Goal: Task Accomplishment & Management: Complete application form

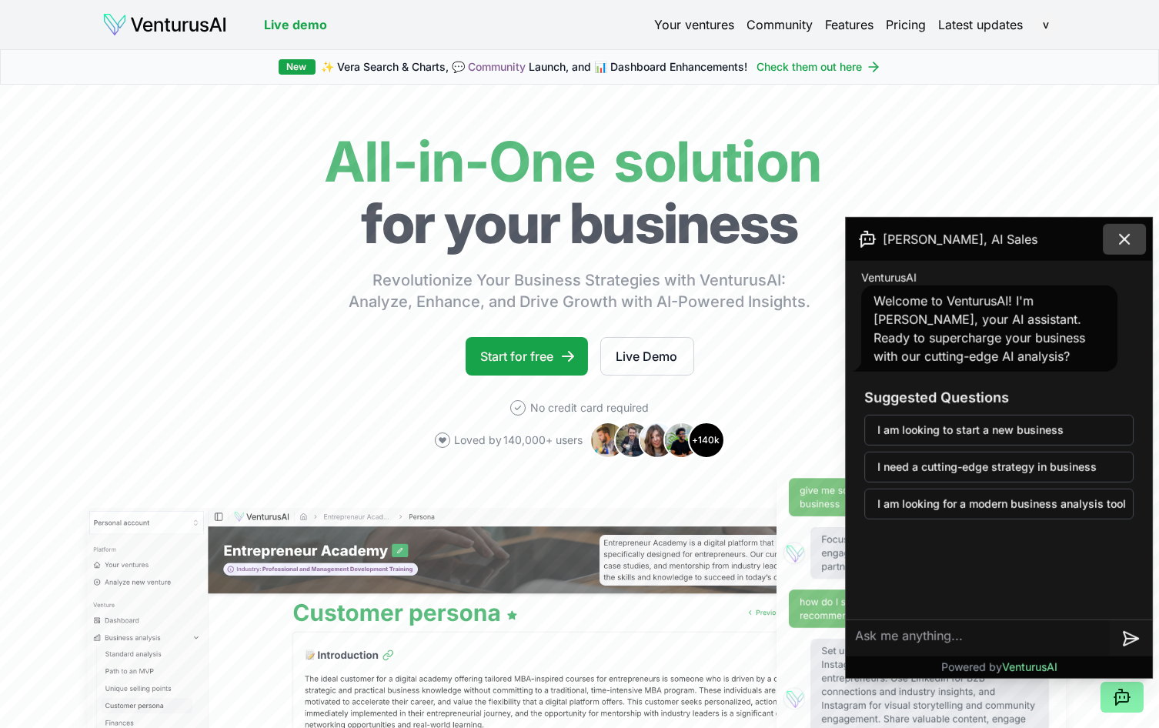
click at [1129, 235] on icon at bounding box center [1124, 239] width 9 height 9
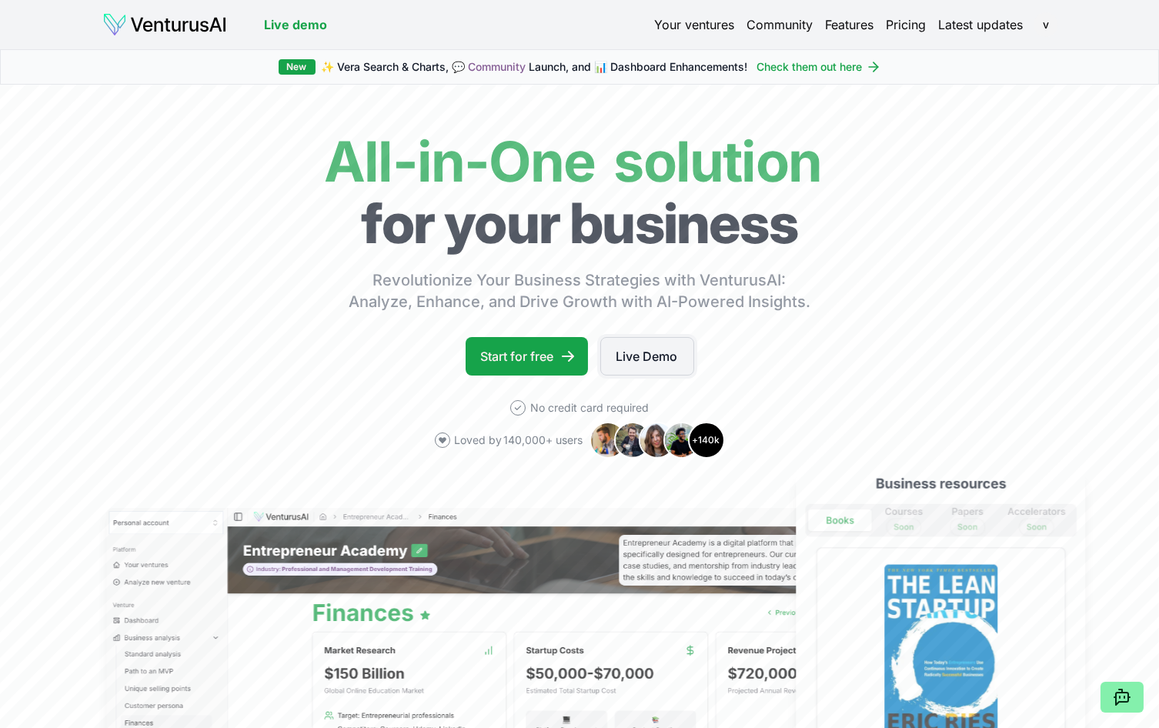
click at [663, 355] on link "Live Demo" at bounding box center [647, 356] width 94 height 38
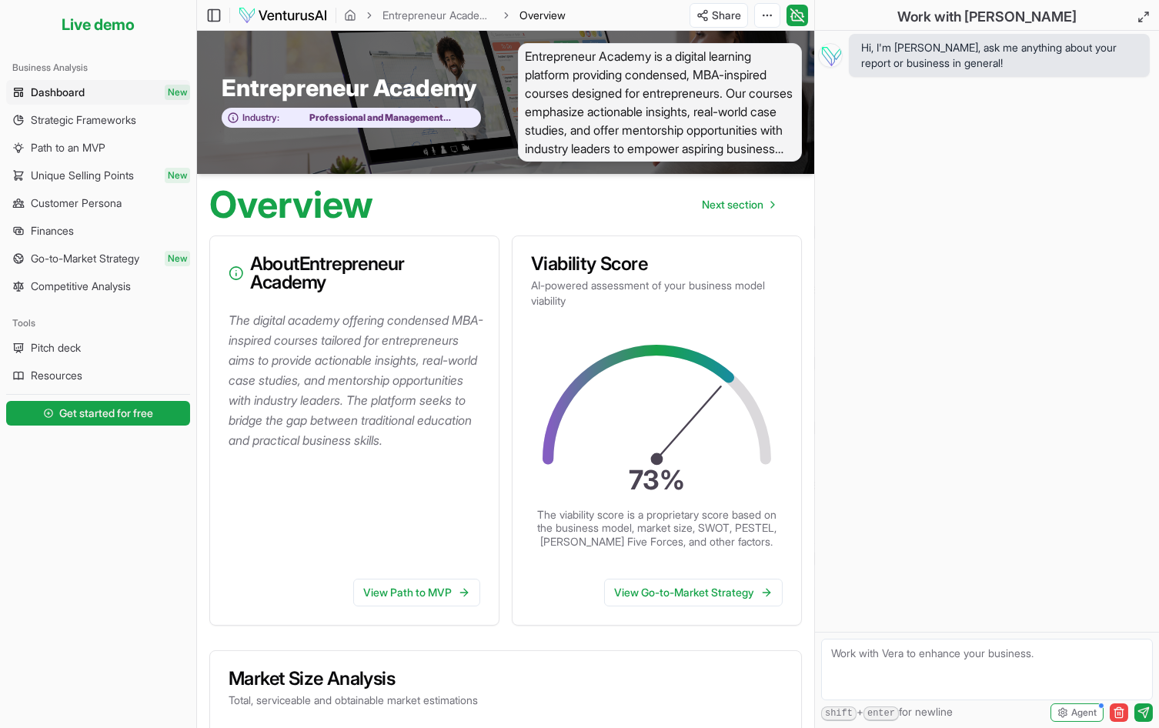
click at [58, 92] on span "Dashboard" at bounding box center [58, 92] width 54 height 15
click at [104, 407] on span "Get started for free" at bounding box center [107, 413] width 94 height 15
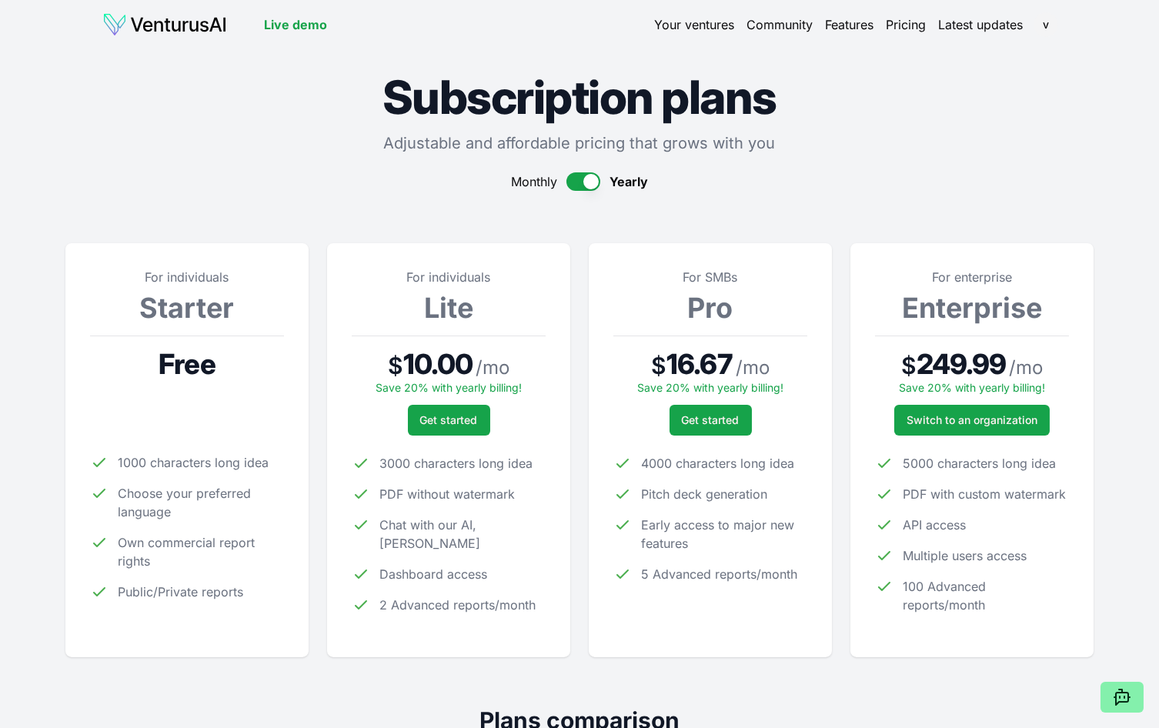
click at [259, 322] on h3 "Starter" at bounding box center [187, 307] width 194 height 31
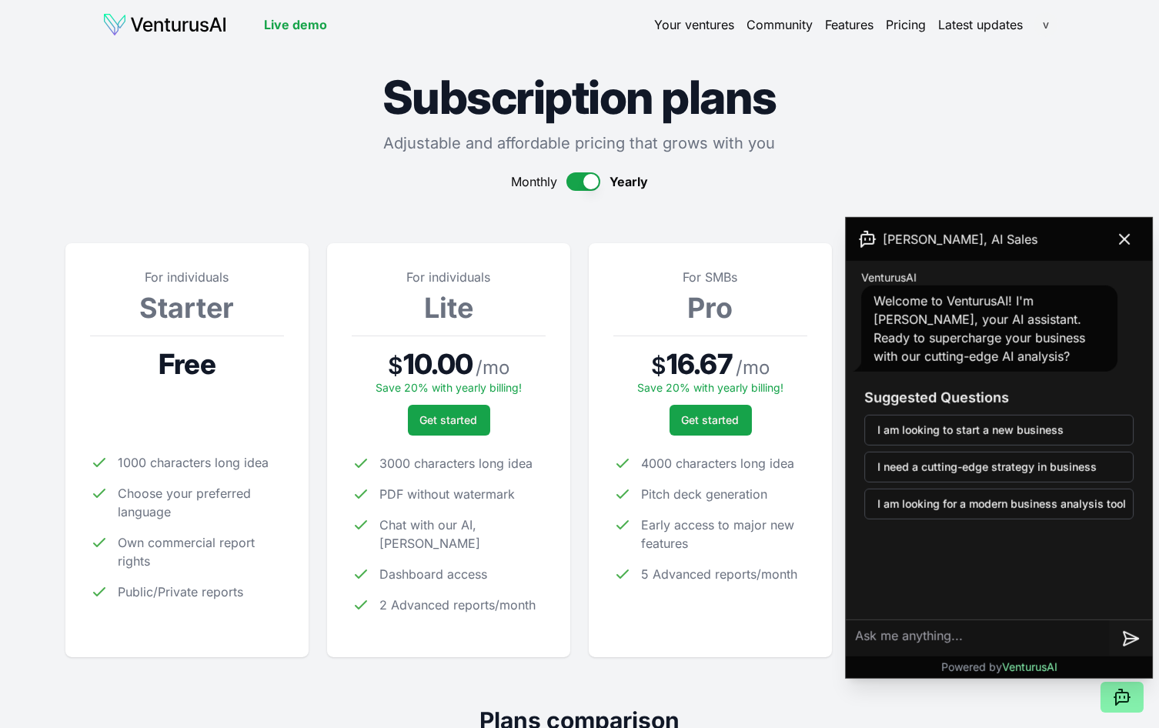
click at [1048, 25] on html "We value your privacy We use cookies to enhance your browsing experience, serve…" at bounding box center [579, 364] width 1159 height 728
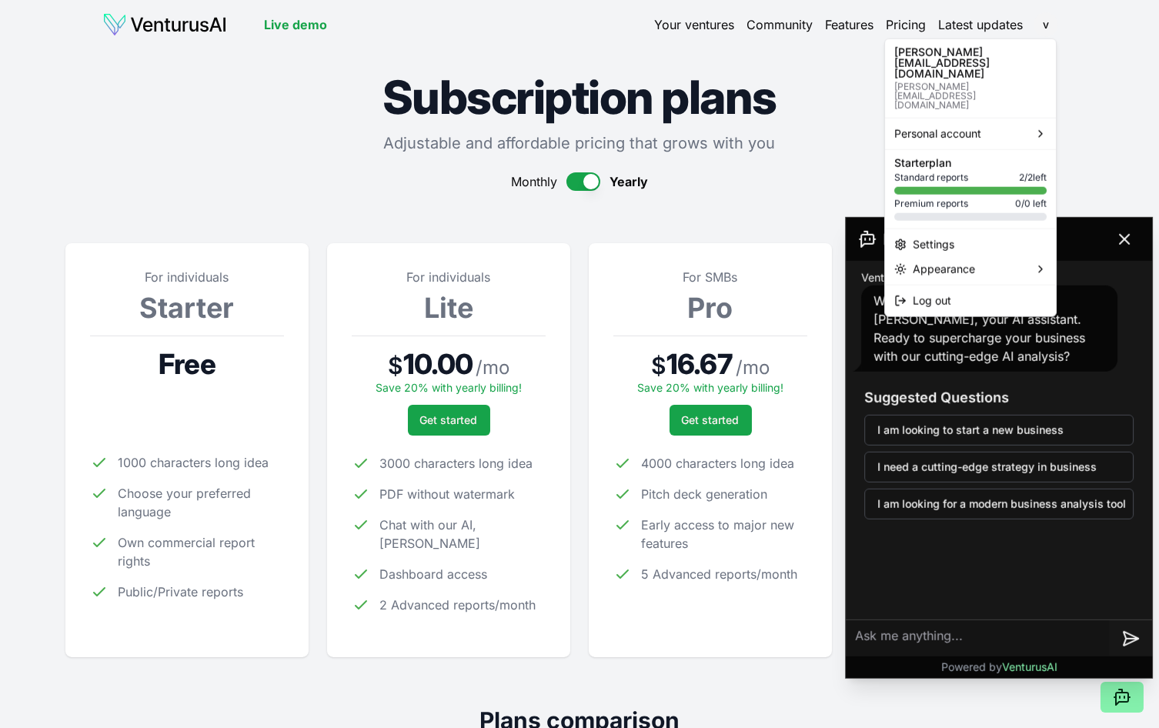
click at [993, 82] on p "[PERSON_NAME][EMAIL_ADDRESS][DOMAIN_NAME]" at bounding box center [970, 96] width 152 height 28
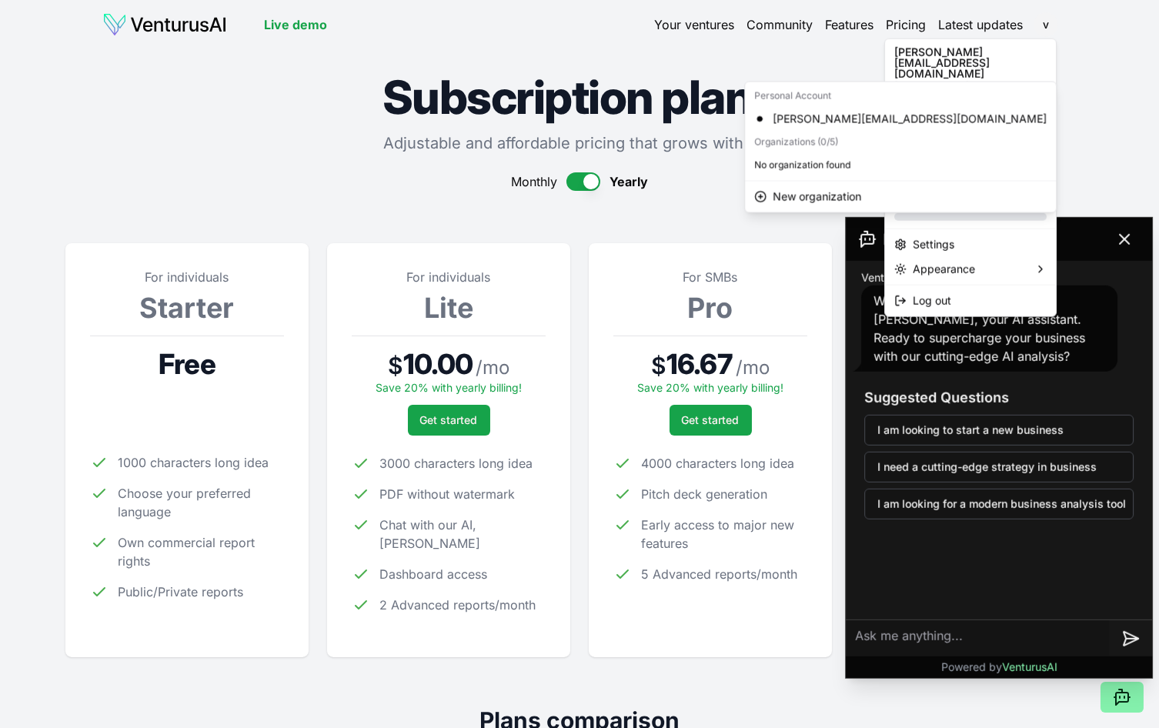
click at [988, 122] on div "Personal account" at bounding box center [970, 134] width 165 height 25
click at [803, 122] on div "[PERSON_NAME][EMAIL_ADDRESS][DOMAIN_NAME]" at bounding box center [900, 118] width 305 height 25
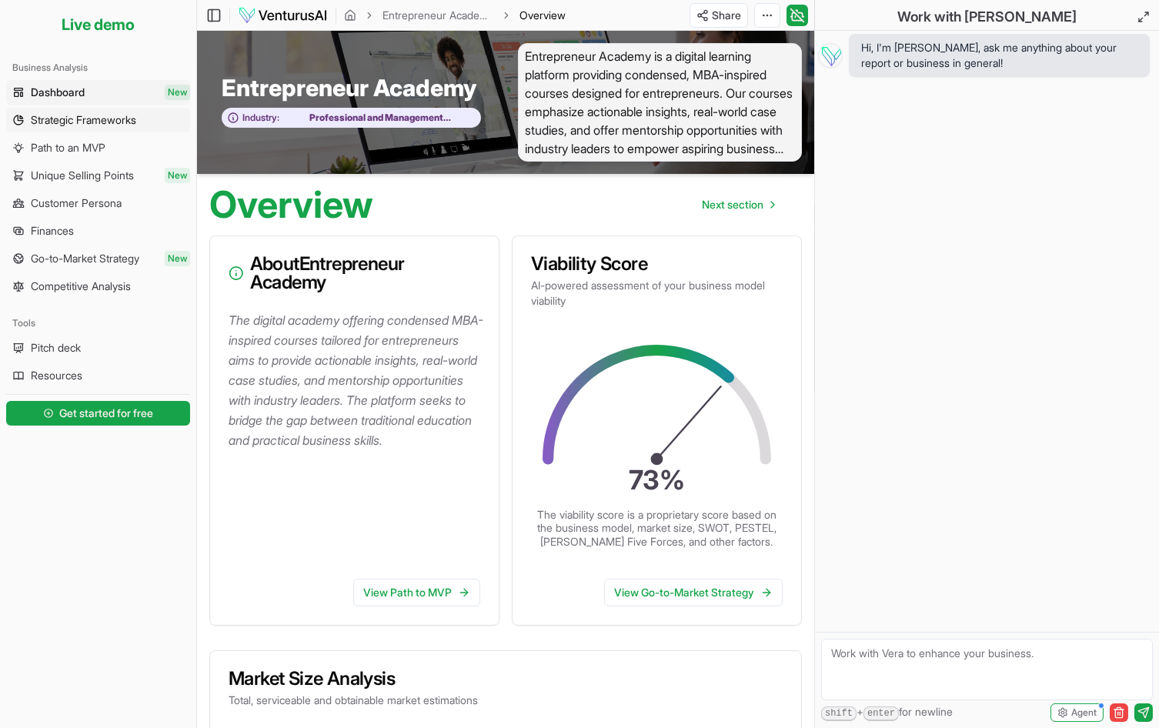
click at [67, 123] on span "Strategic Frameworks" at bounding box center [83, 119] width 105 height 15
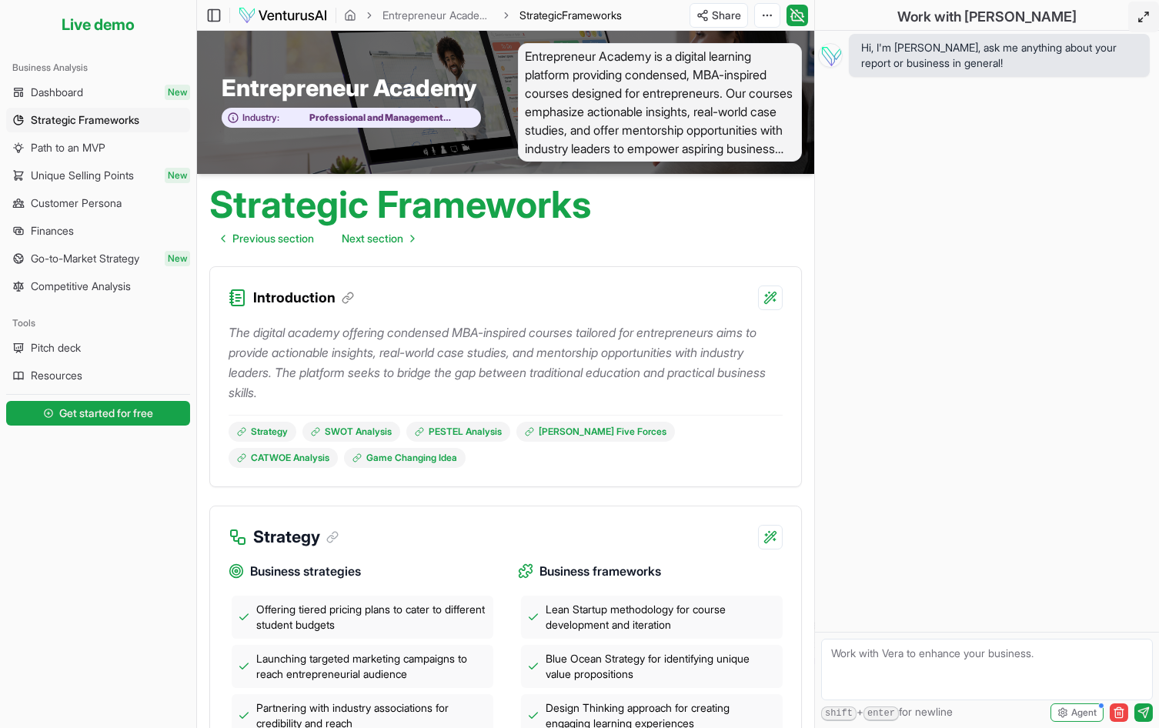
click at [1146, 14] on line at bounding box center [1146, 14] width 4 height 4
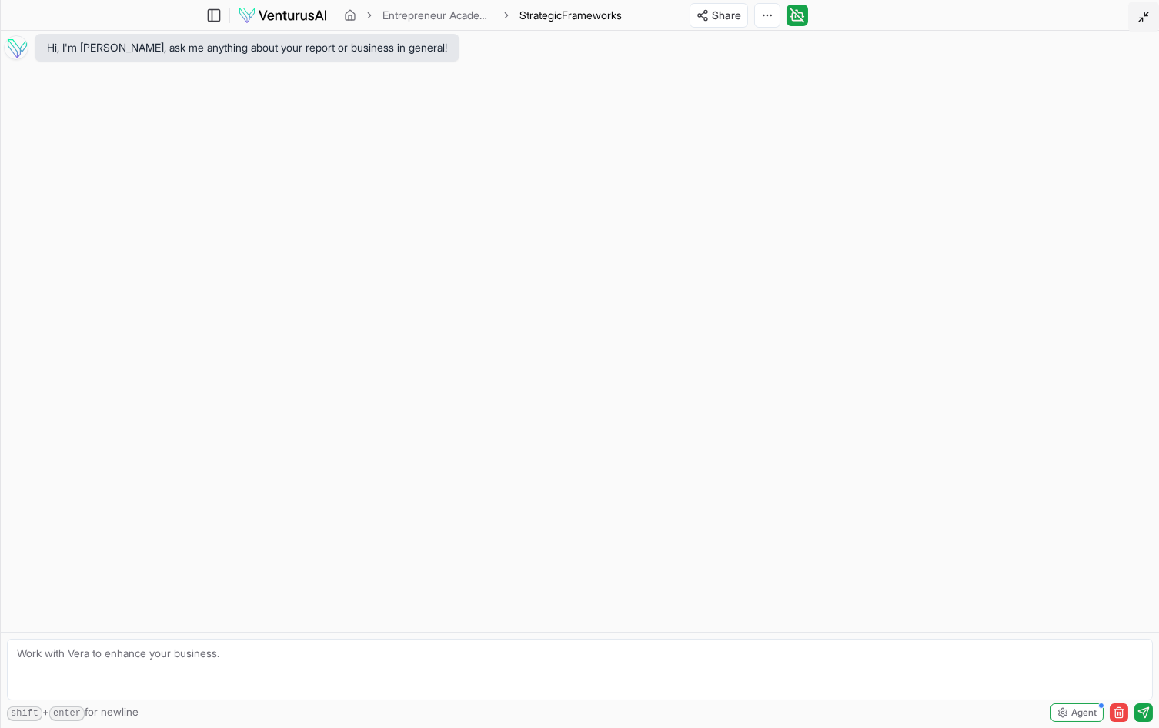
click at [1146, 14] on line at bounding box center [1146, 14] width 4 height 4
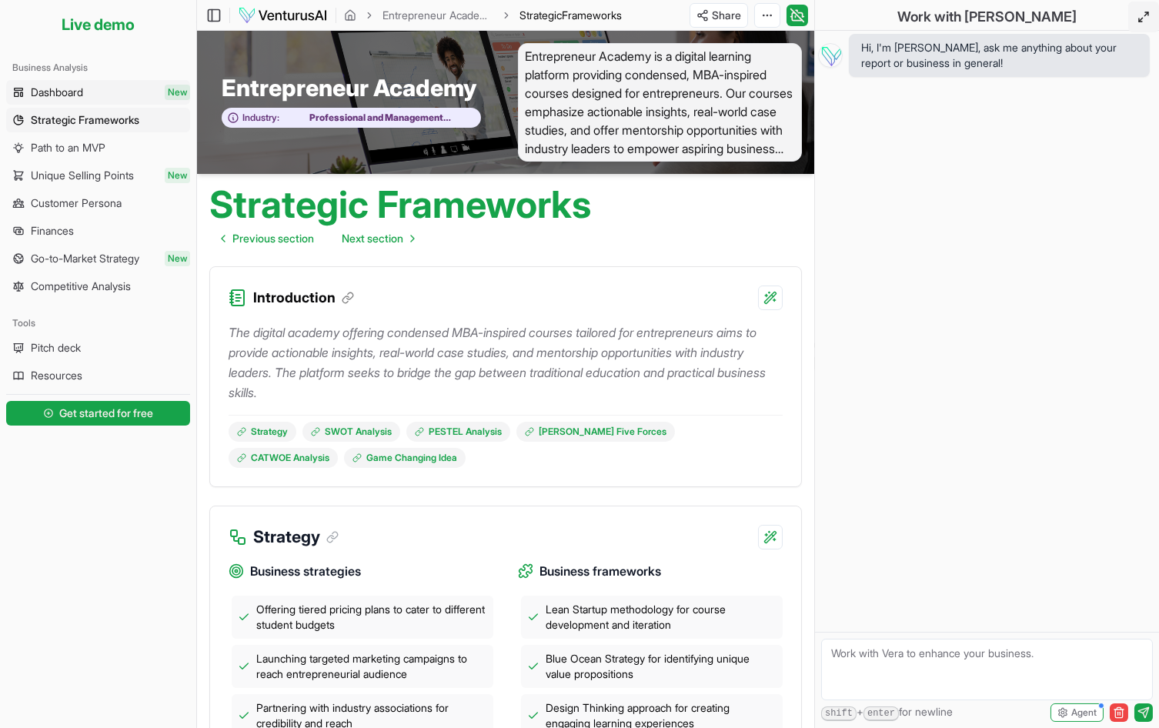
click at [83, 92] on span "Dashboard" at bounding box center [57, 92] width 52 height 15
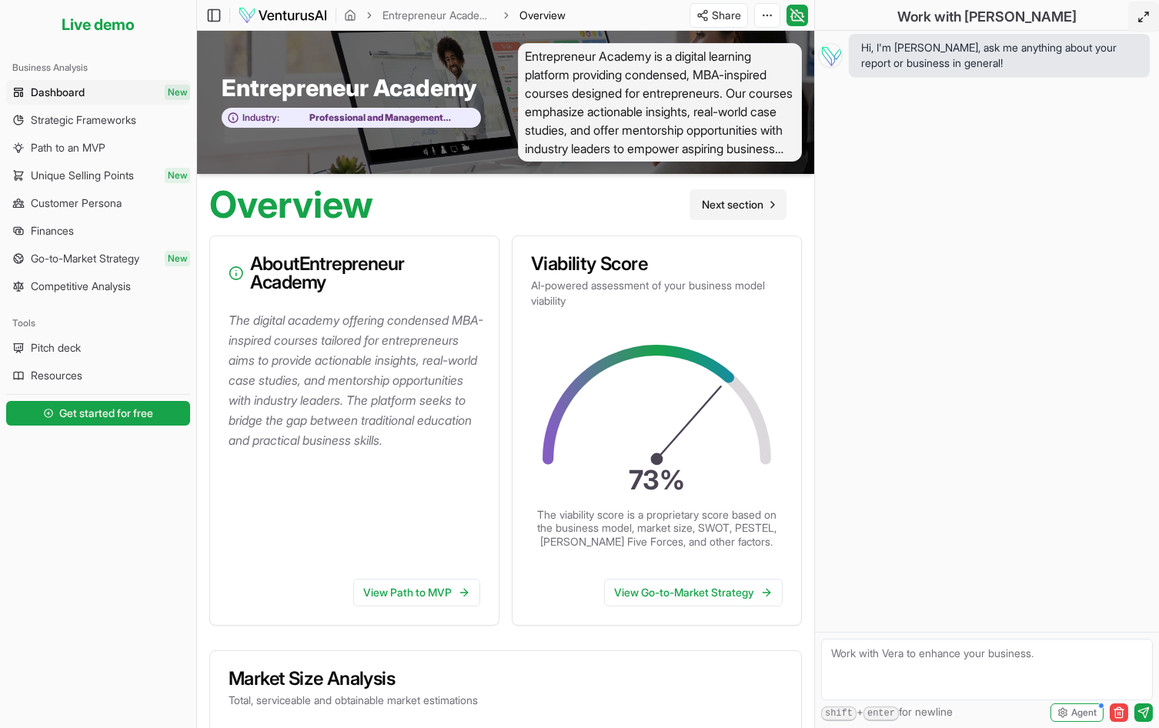
click at [749, 200] on span "Next section" at bounding box center [733, 204] width 62 height 15
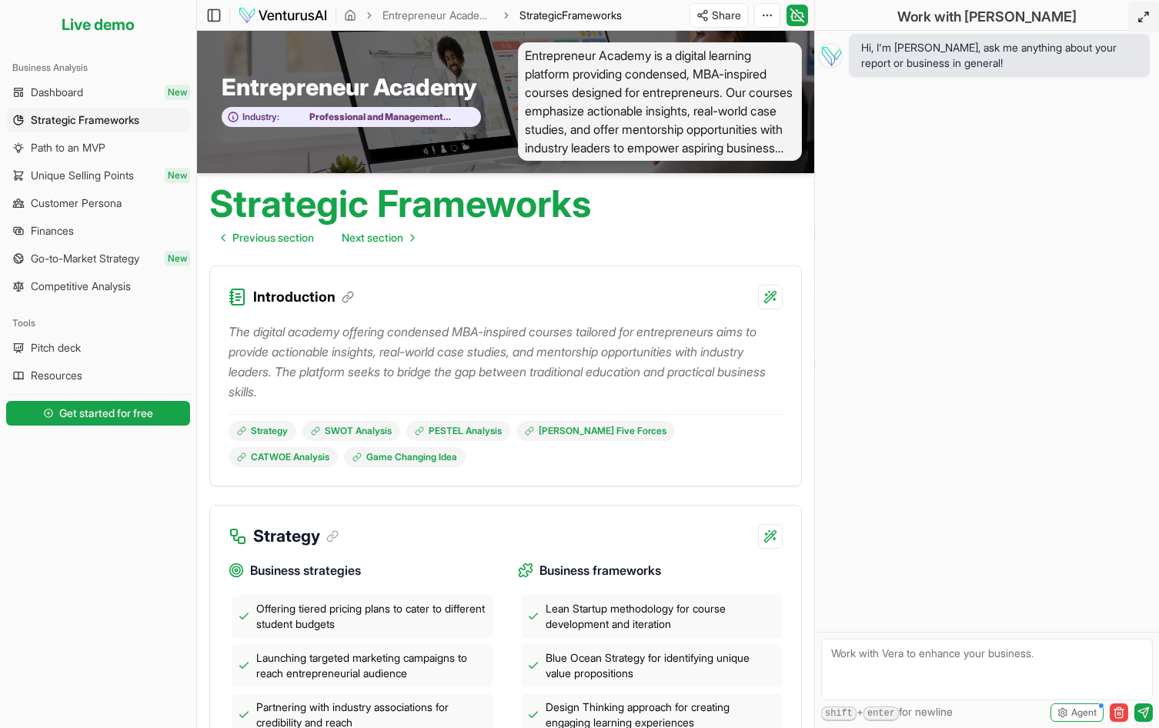
scroll to position [153, 0]
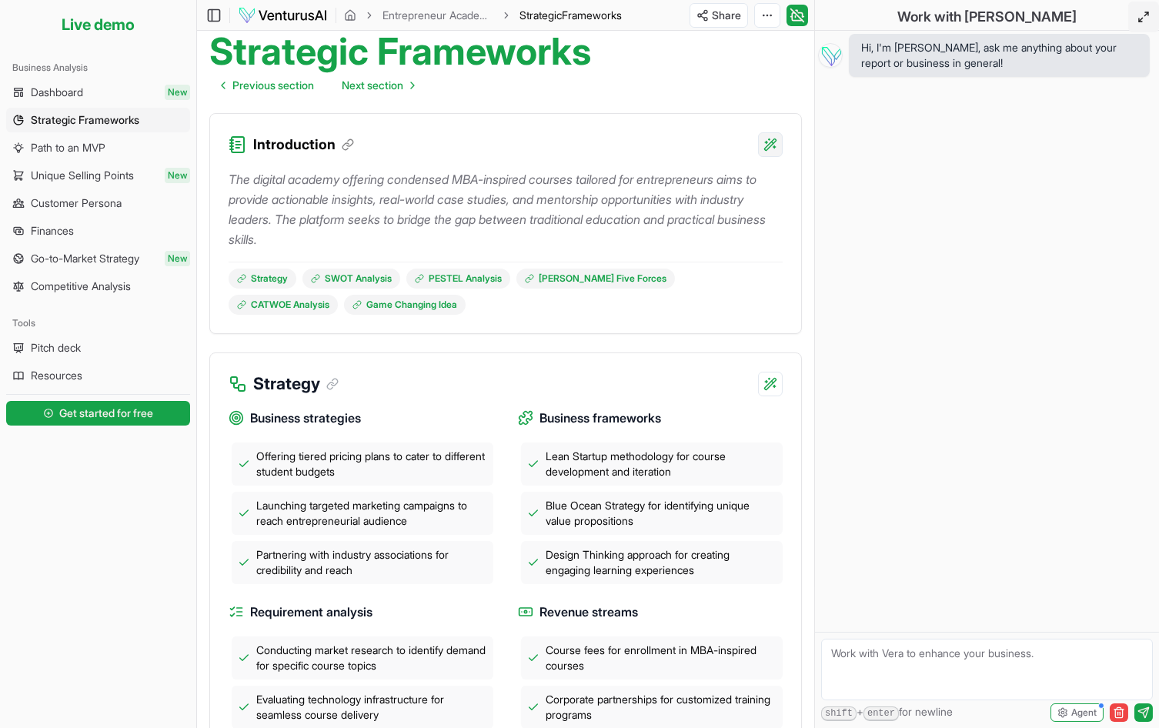
click at [766, 143] on html "We value your privacy We use cookies to enhance your browsing experience, serve…" at bounding box center [579, 211] width 1159 height 728
click at [440, 200] on html "We value your privacy We use cookies to enhance your browsing experience, serve…" at bounding box center [579, 211] width 1159 height 728
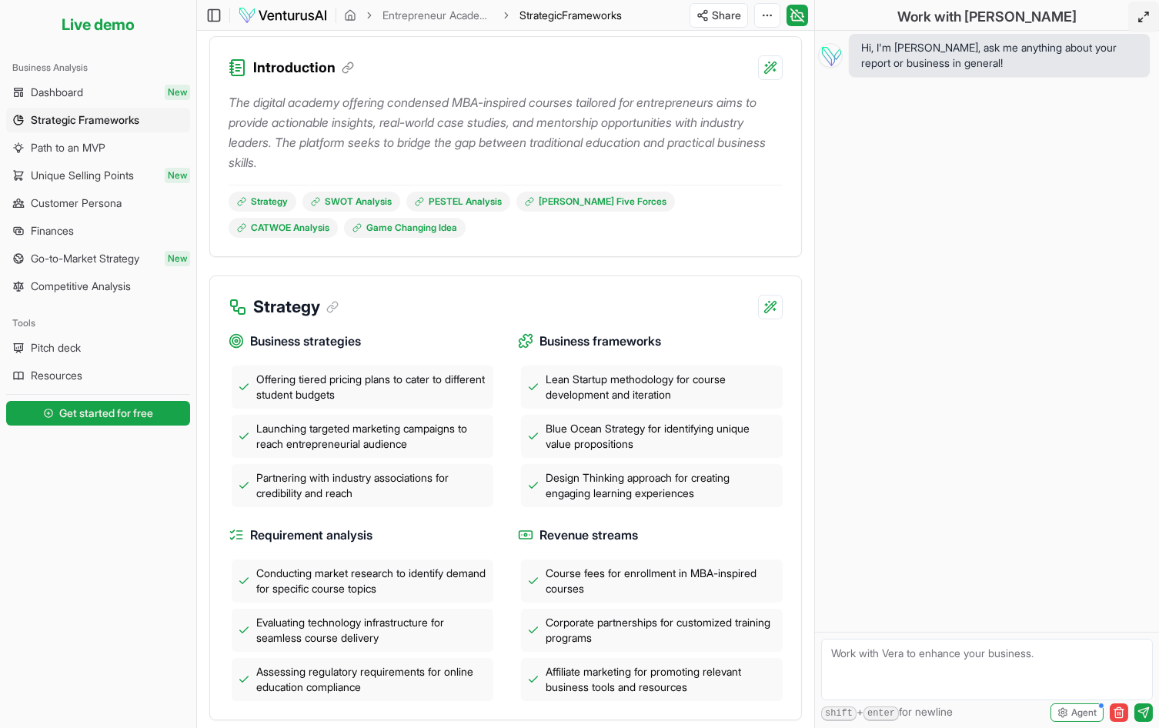
scroll to position [0, 0]
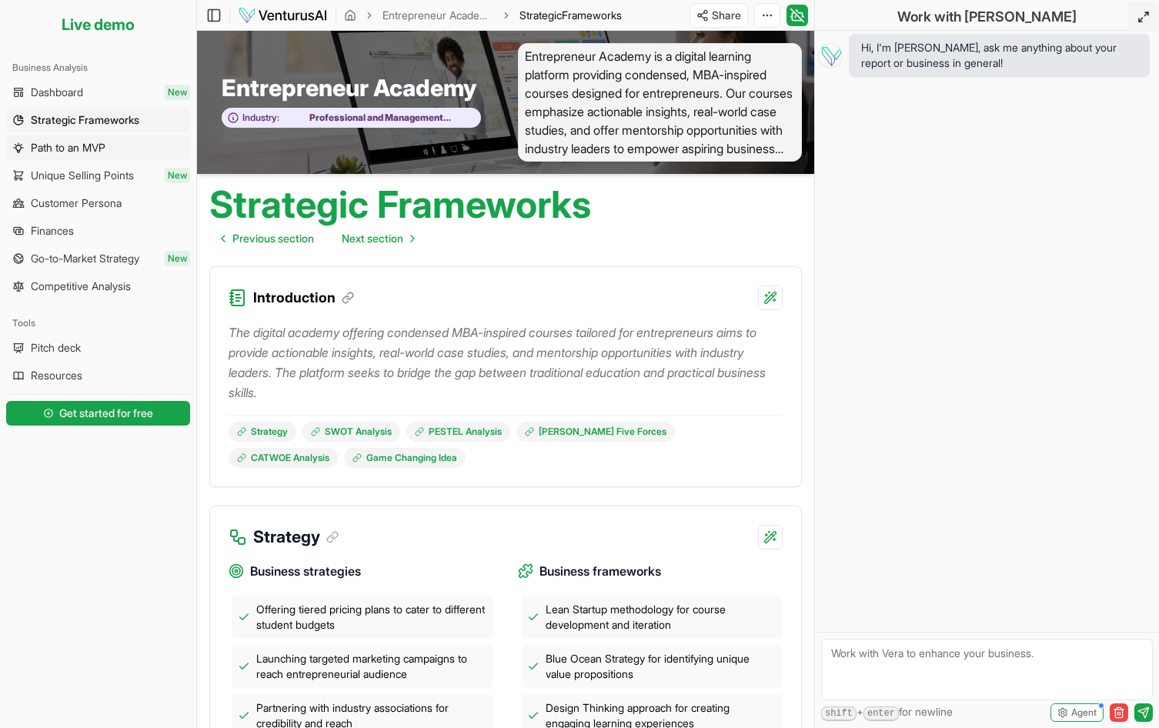
click at [91, 136] on link "Path to an MVP" at bounding box center [98, 147] width 184 height 25
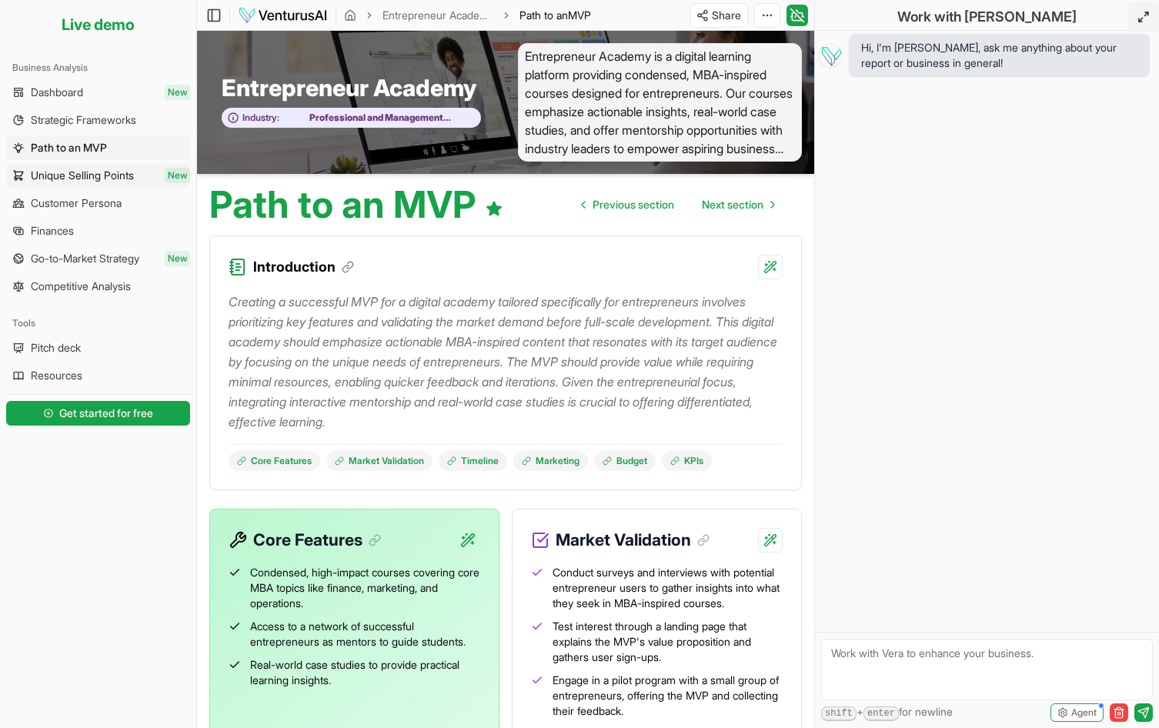
click at [86, 179] on span "Unique Selling Points" at bounding box center [82, 175] width 103 height 15
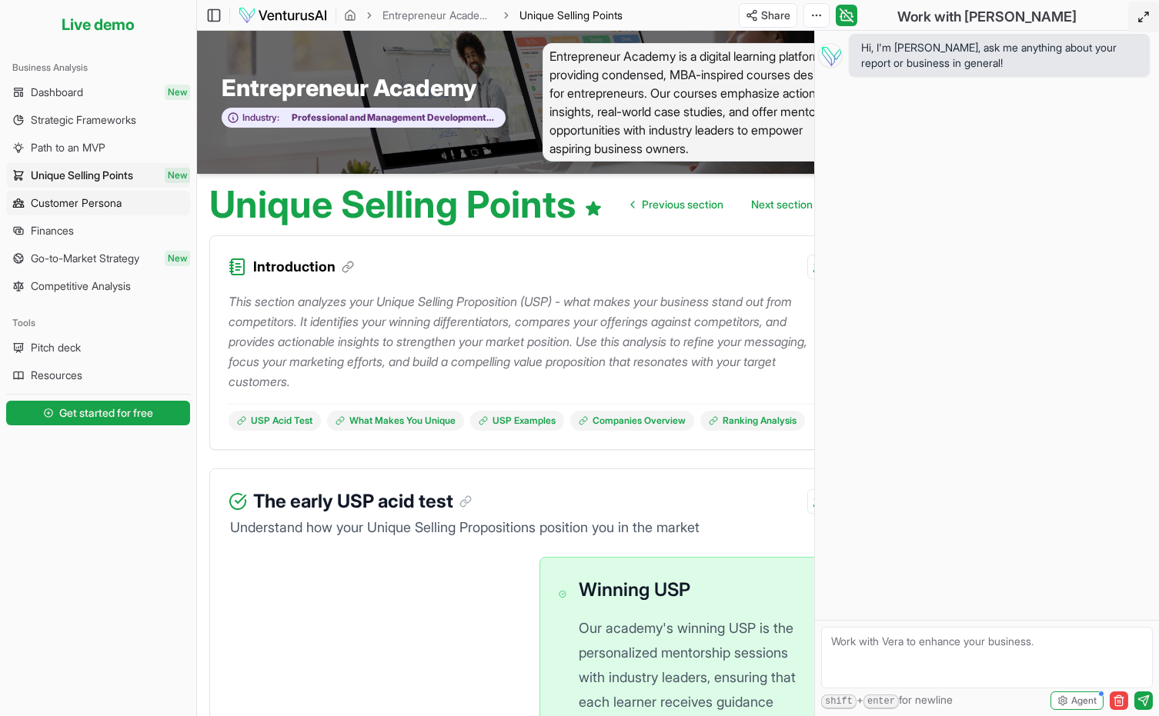
click at [85, 202] on span "Customer Persona" at bounding box center [76, 202] width 91 height 15
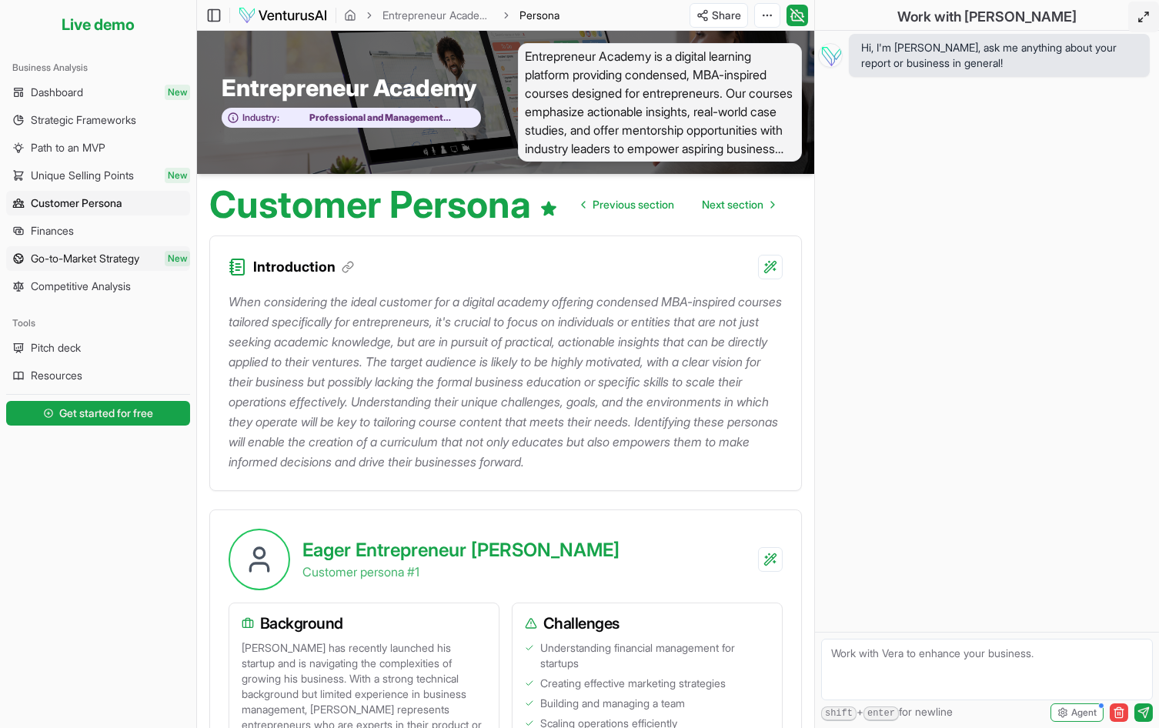
click at [110, 252] on span "Go-to-Market Strategy" at bounding box center [85, 258] width 108 height 15
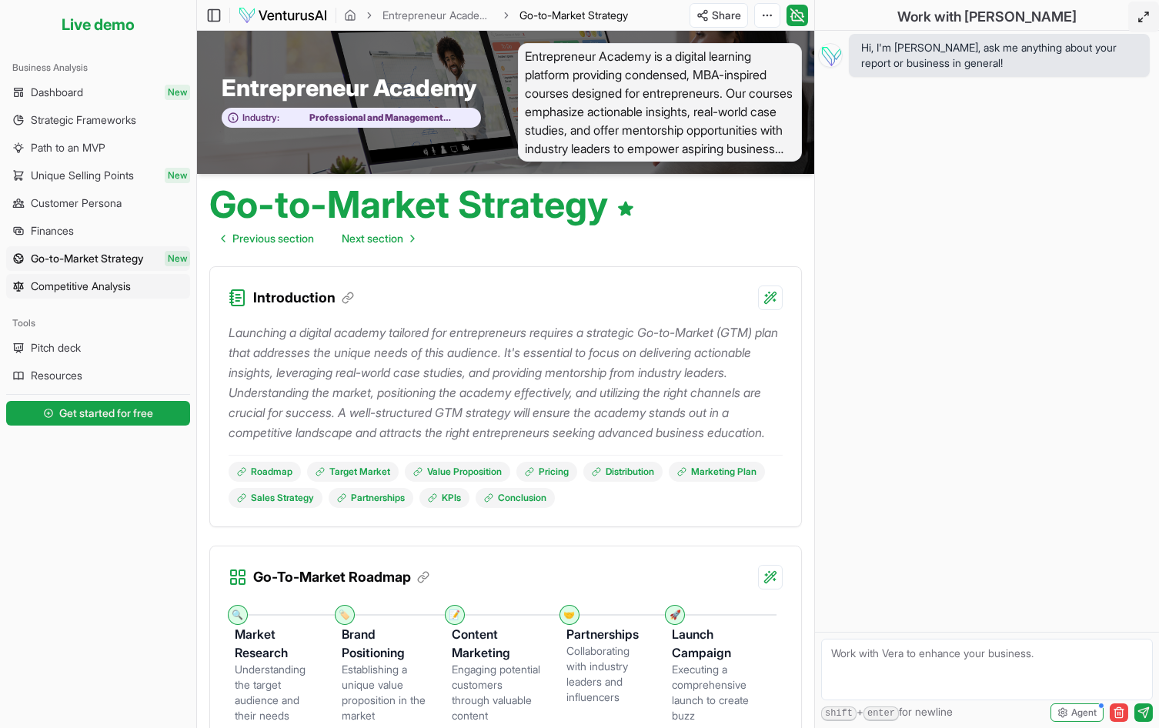
click at [105, 286] on span "Competitive Analysis" at bounding box center [81, 286] width 100 height 15
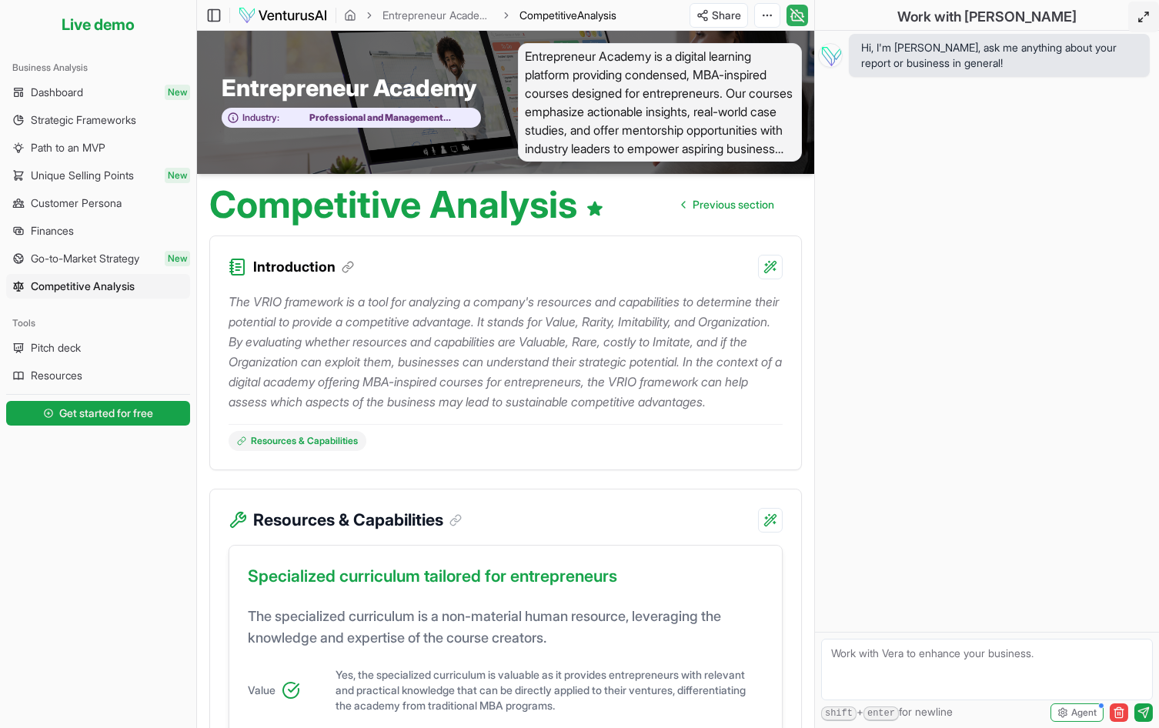
click at [796, 15] on icon at bounding box center [796, 15] width 15 height 18
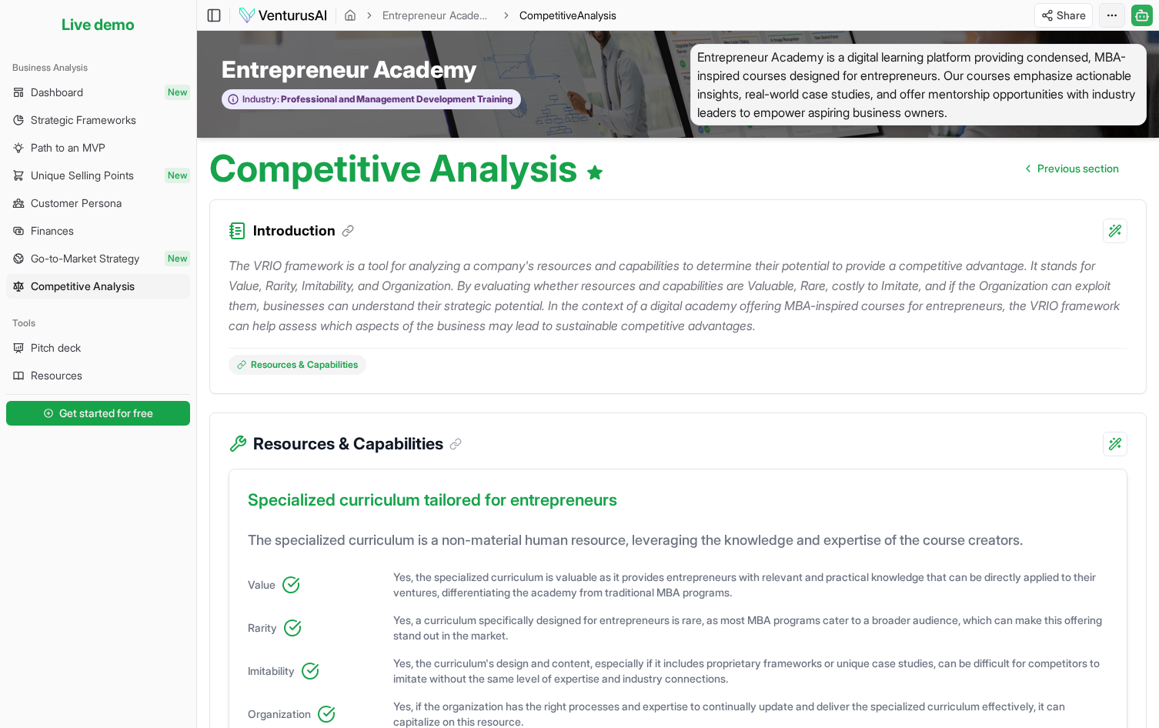
click at [1117, 12] on html "We value your privacy We use cookies to enhance your browsing experience, serve…" at bounding box center [579, 364] width 1159 height 728
click at [1110, 15] on html "We value your privacy We use cookies to enhance your browsing experience, serve…" at bounding box center [579, 364] width 1159 height 728
click at [313, 15] on img at bounding box center [283, 15] width 90 height 18
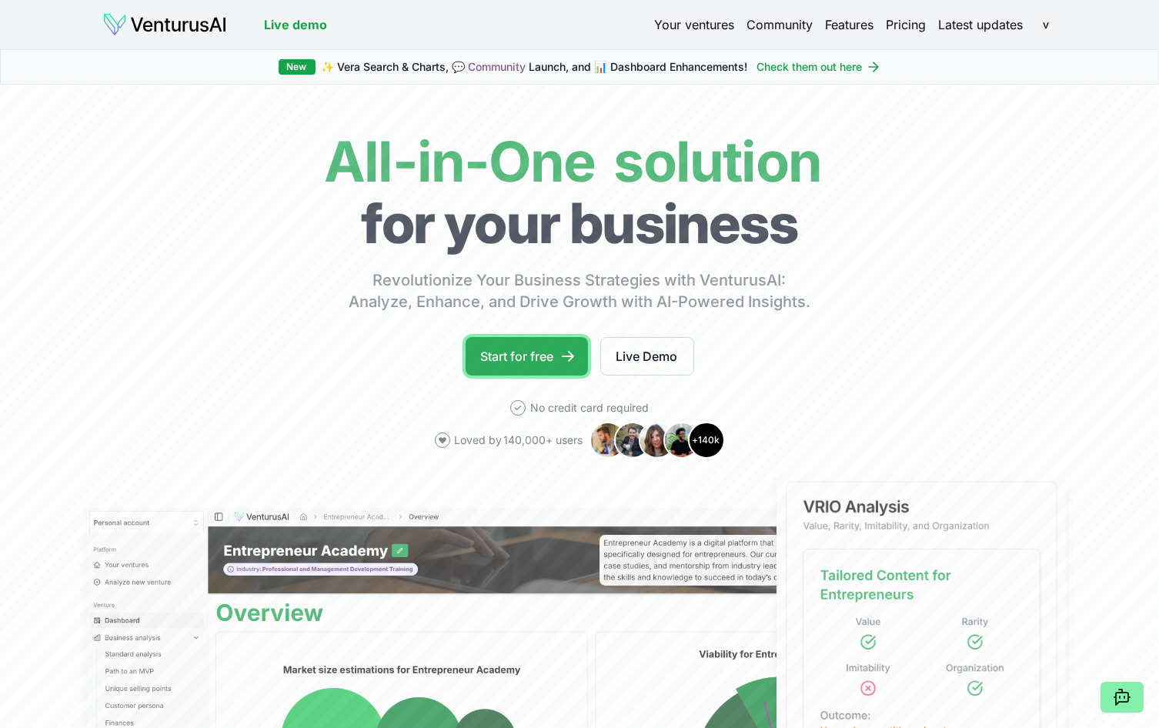
click at [526, 359] on link "Start for free" at bounding box center [527, 356] width 122 height 38
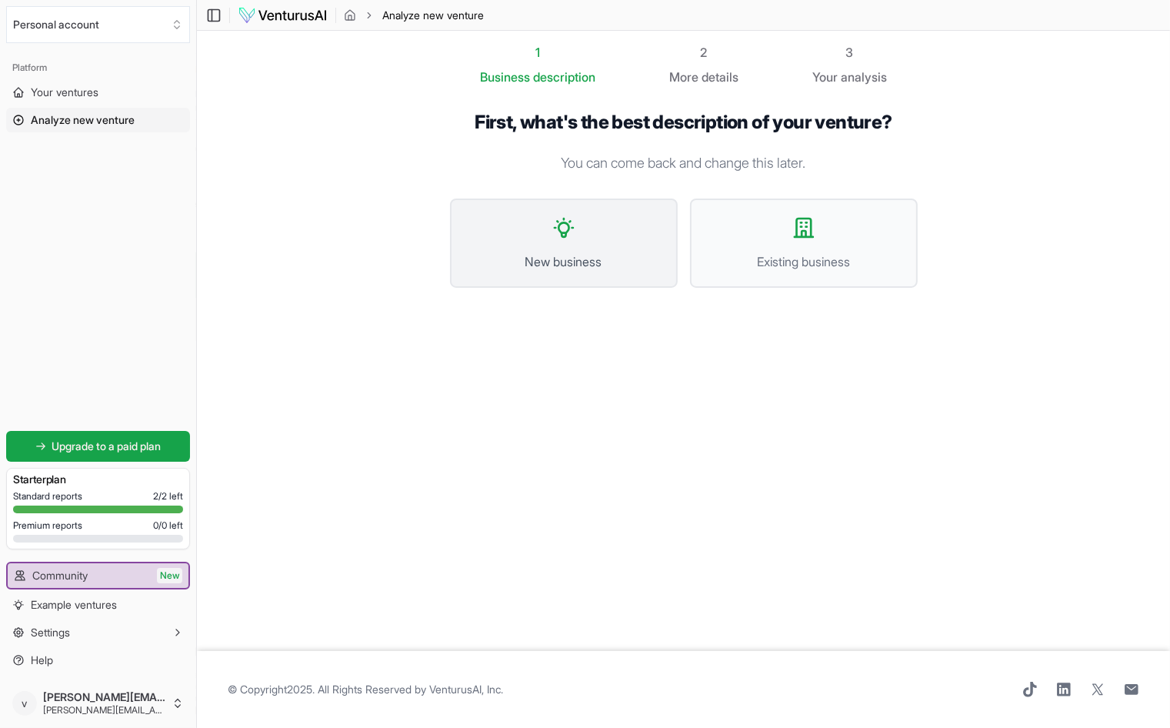
click at [575, 237] on icon at bounding box center [564, 227] width 25 height 25
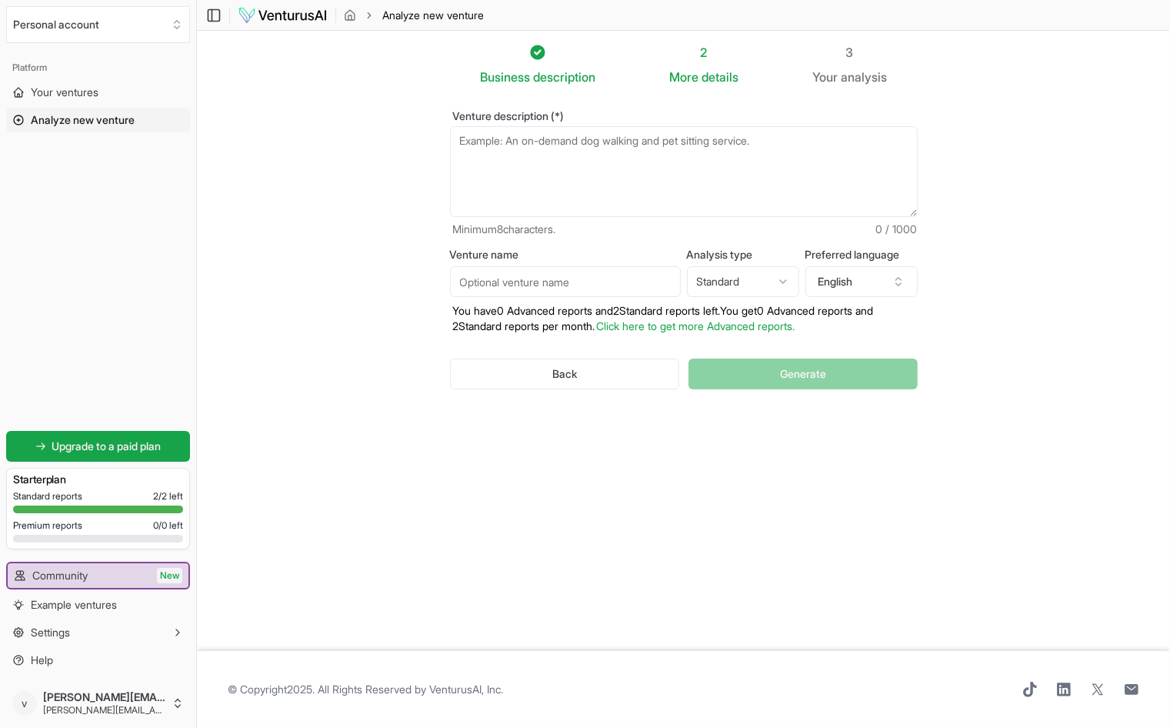
click at [779, 143] on textarea "Venture description (*)" at bounding box center [684, 171] width 468 height 91
drag, startPoint x: 774, startPoint y: 143, endPoint x: 700, endPoint y: 142, distance: 73.9
click at [700, 142] on textarea "Venture description (*)" at bounding box center [684, 171] width 468 height 91
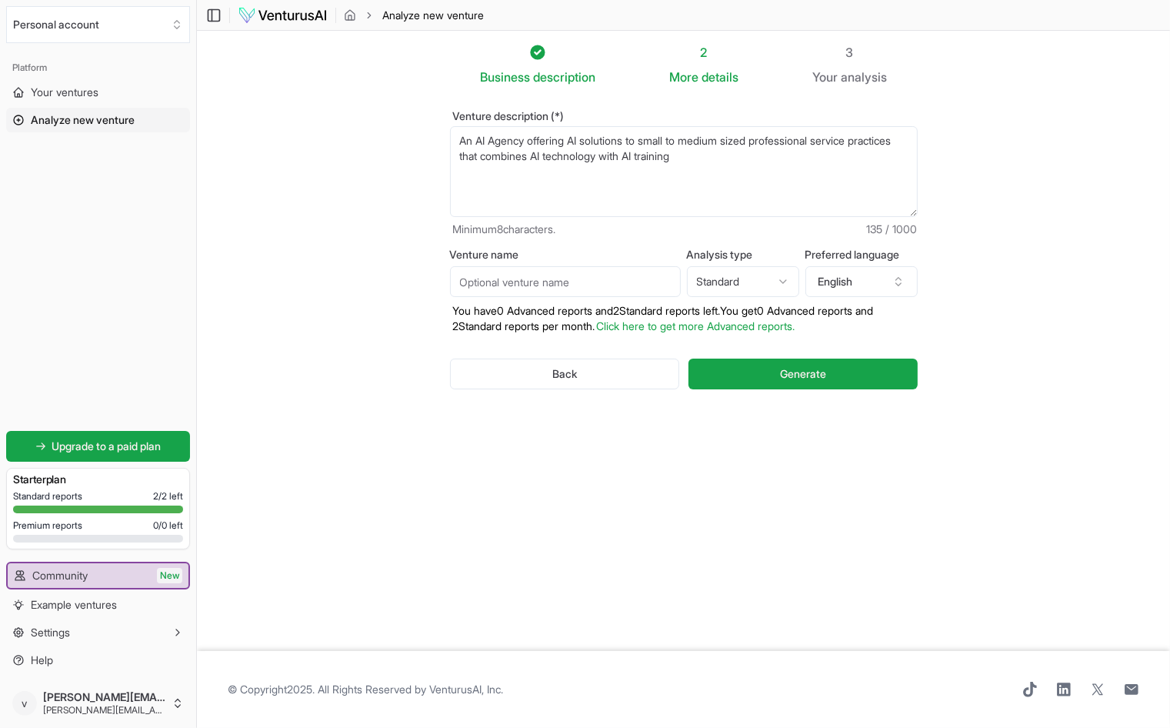
type textarea "An AI Agency offering AI solutions to small to medium sized professional servic…"
click at [579, 282] on input "Venture name" at bounding box center [565, 281] width 231 height 31
type input "Innovative AI Solutions"
click at [739, 286] on html "We value your privacy We use cookies to enhance your browsing experience, serve…" at bounding box center [585, 364] width 1170 height 728
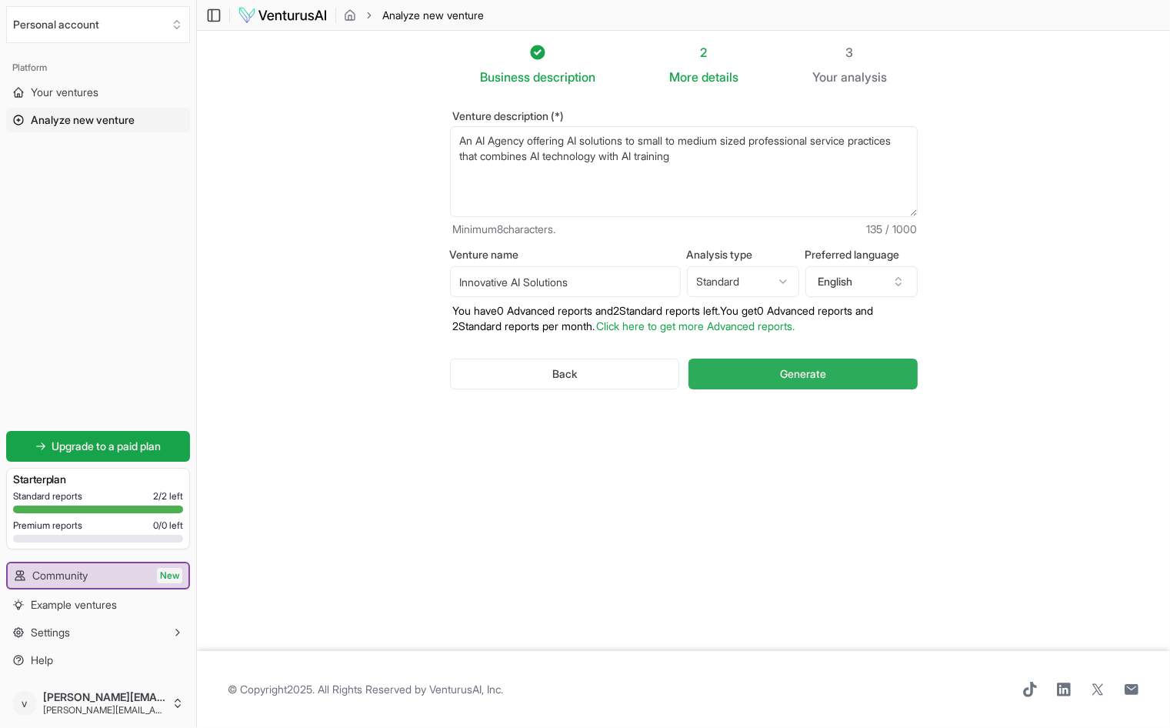
click at [807, 369] on span "Generate" at bounding box center [803, 373] width 46 height 15
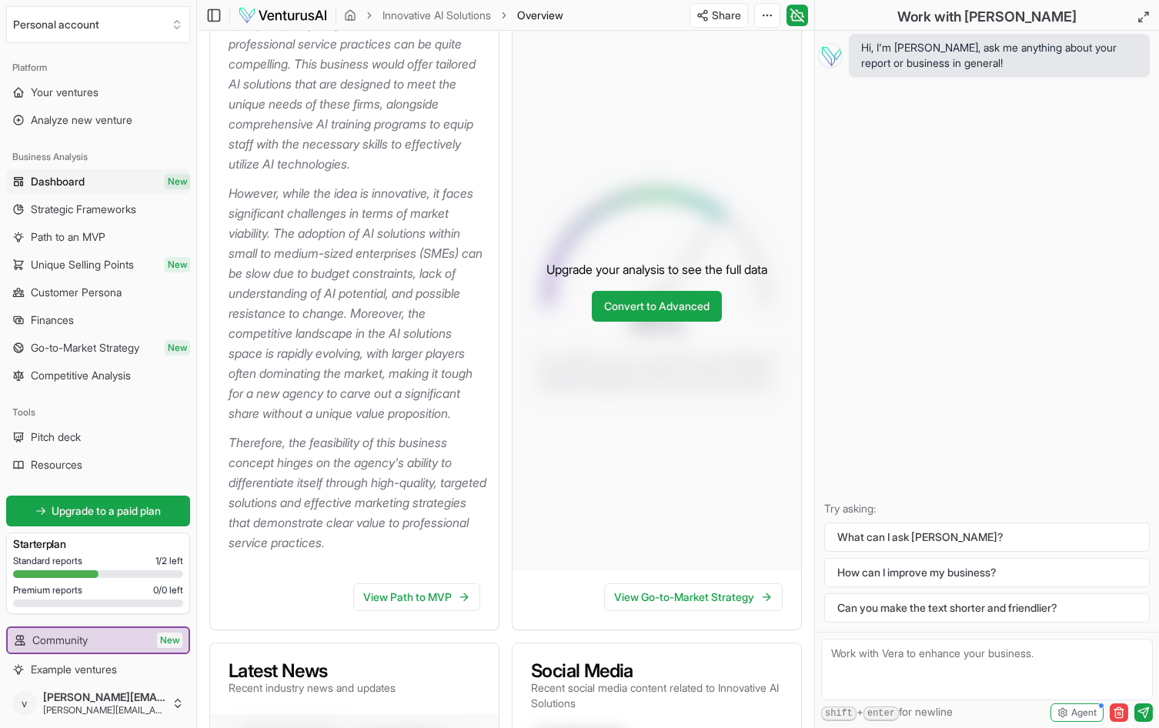
scroll to position [384, 0]
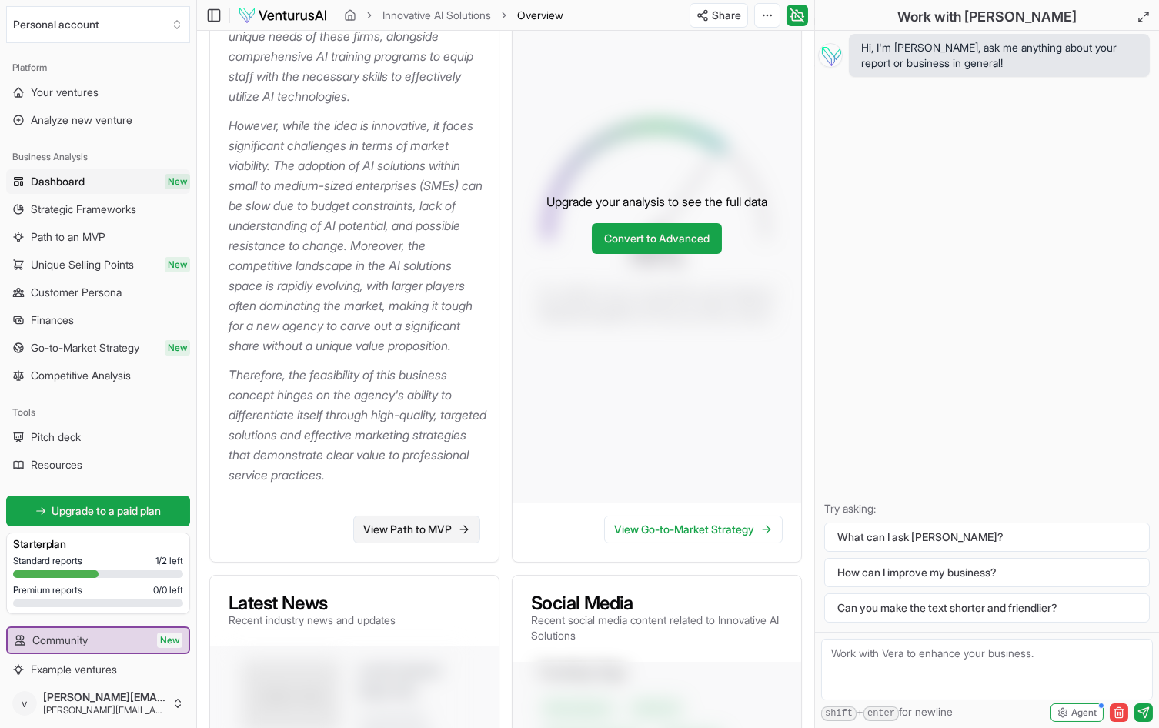
click at [386, 543] on link "View Path to MVP" at bounding box center [416, 530] width 127 height 28
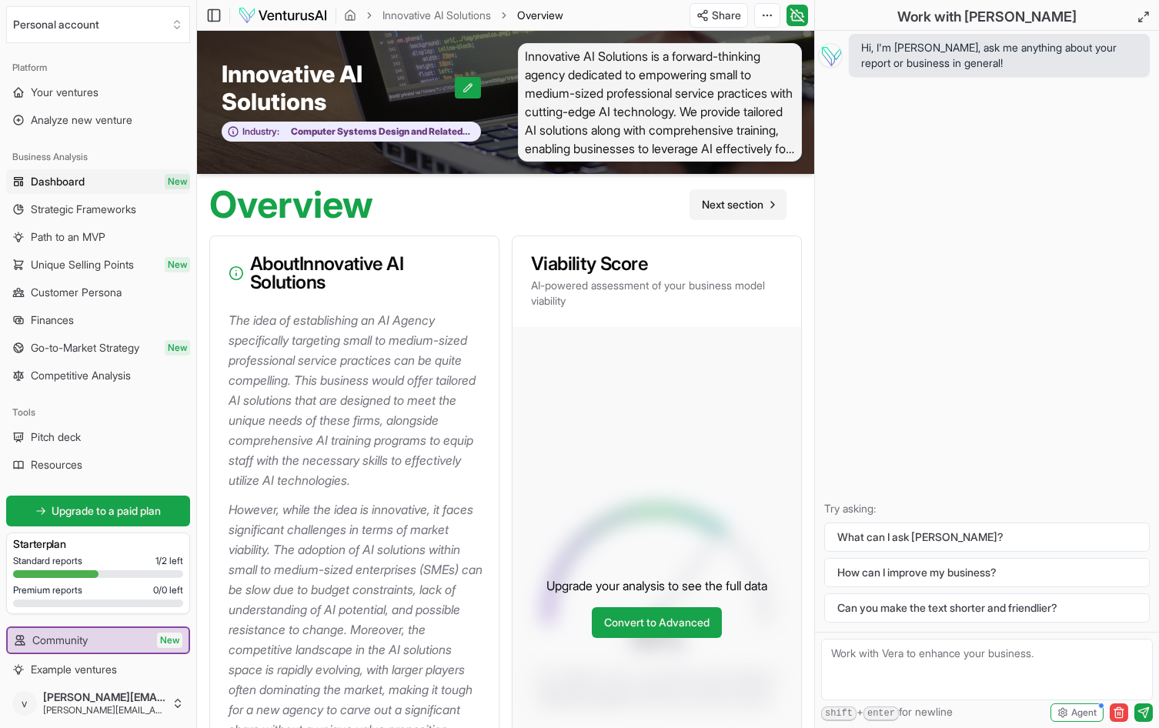
click at [726, 206] on span "Next section" at bounding box center [733, 204] width 62 height 15
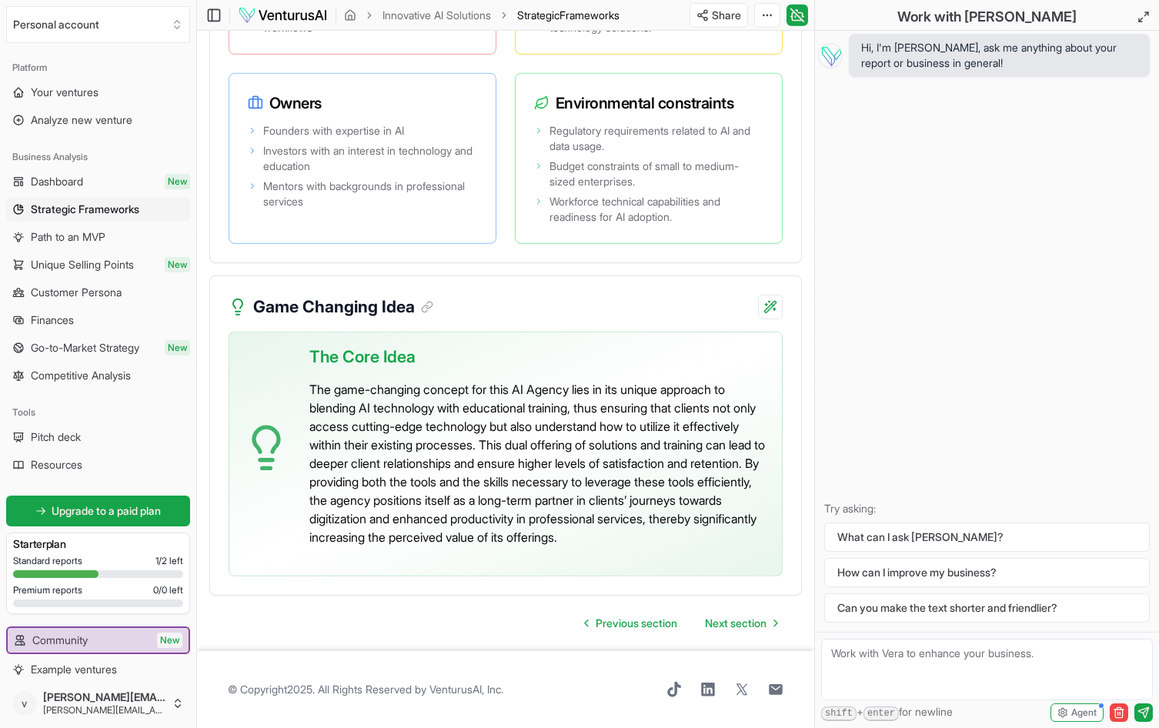
scroll to position [4083, 0]
click at [719, 626] on span "Next section" at bounding box center [736, 623] width 62 height 15
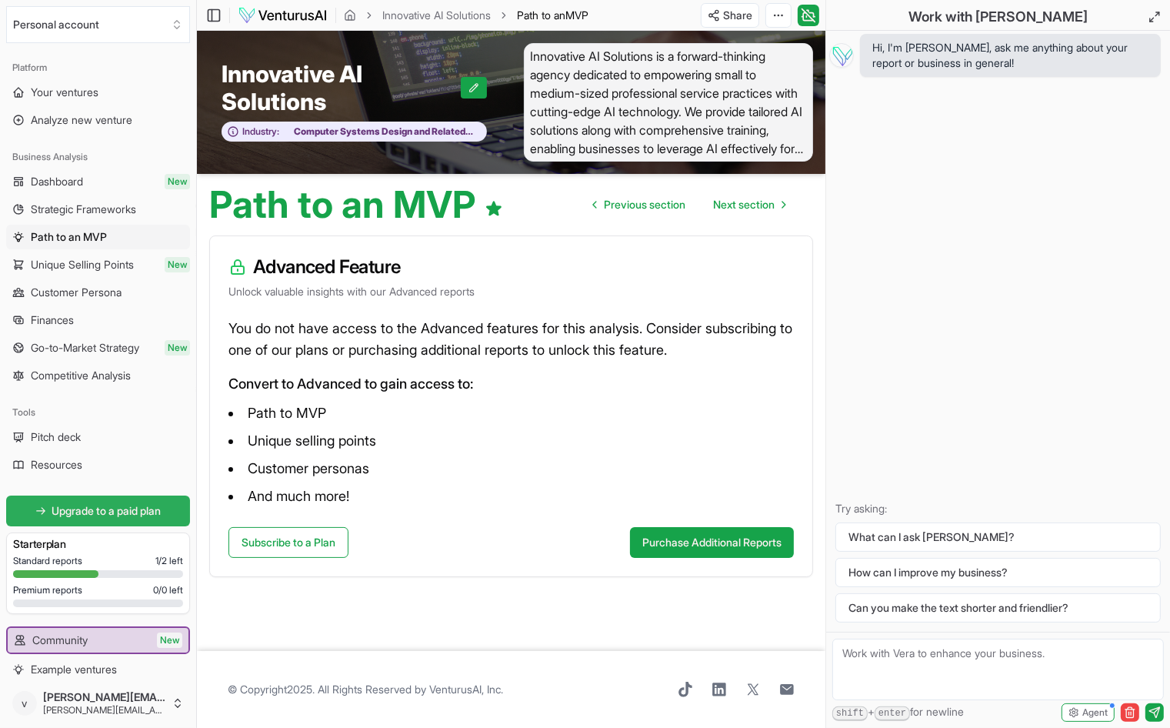
click at [87, 505] on span "Upgrade to a paid plan" at bounding box center [106, 510] width 109 height 15
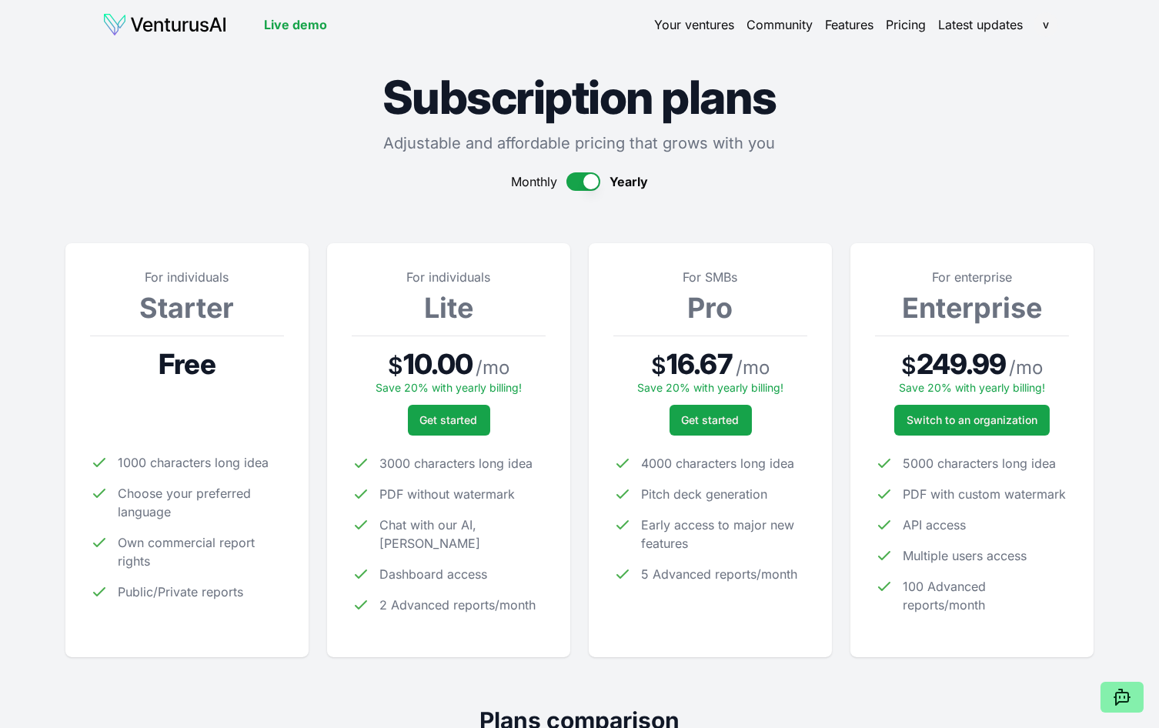
drag, startPoint x: 570, startPoint y: 187, endPoint x: 586, endPoint y: 179, distance: 17.2
click at [570, 187] on button "button" at bounding box center [583, 181] width 34 height 18
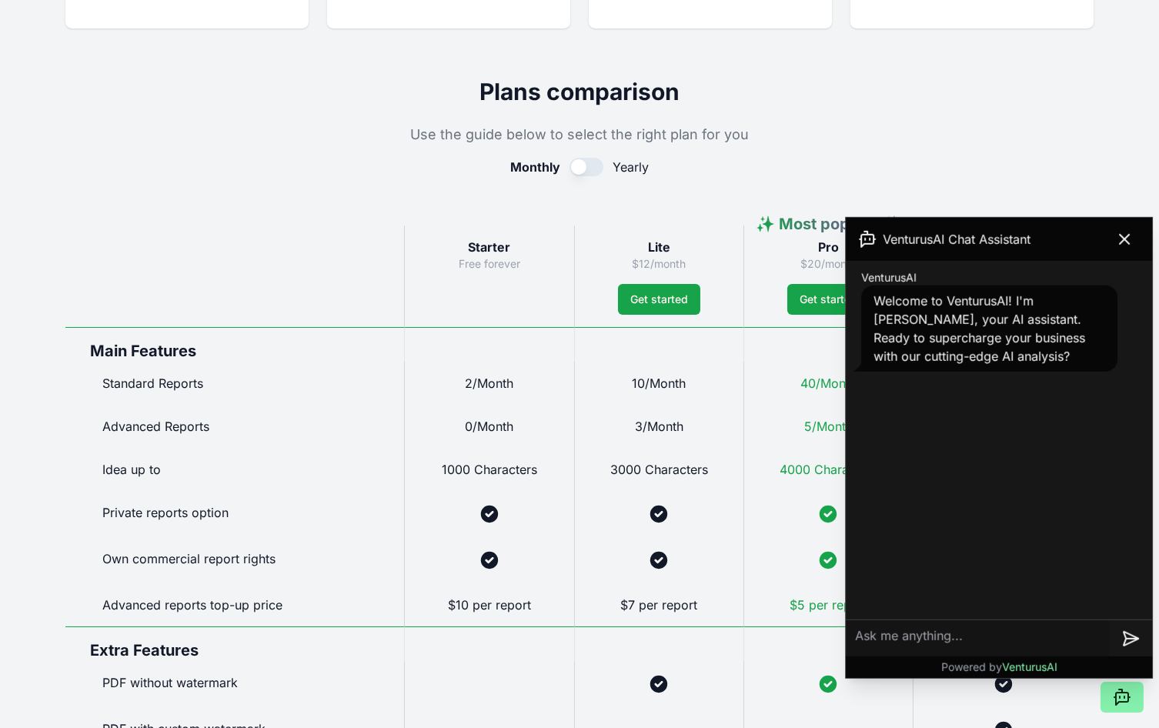
scroll to position [692, 0]
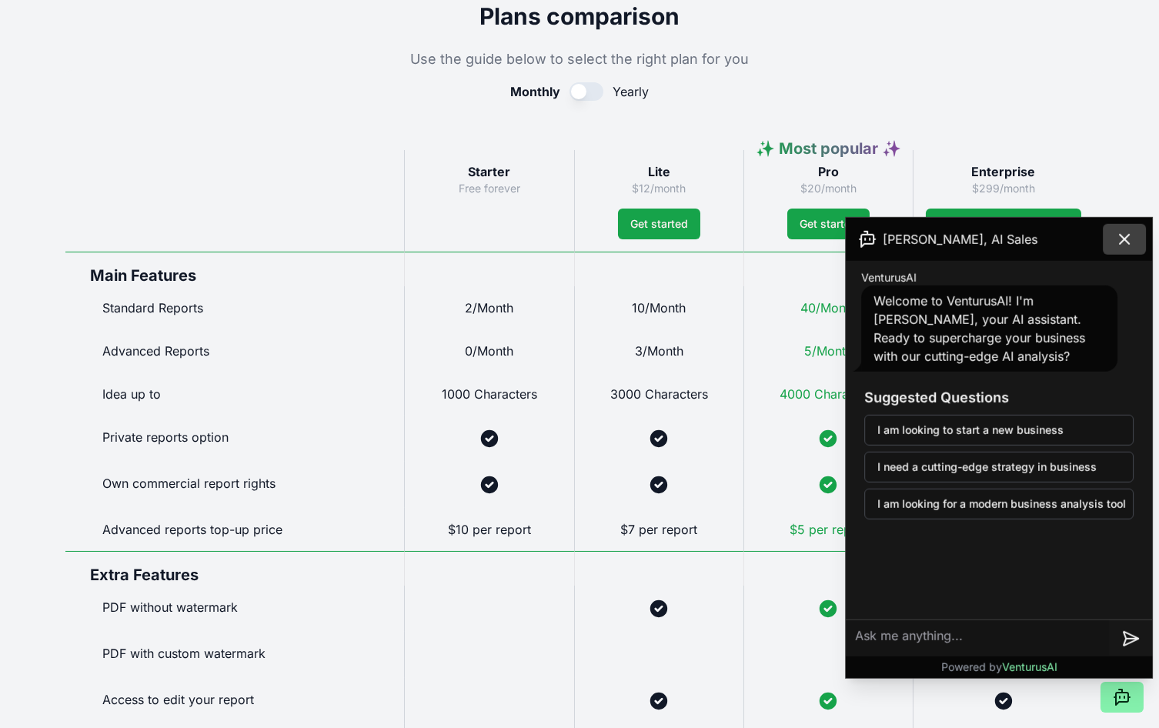
click at [1122, 240] on icon at bounding box center [1124, 239] width 9 height 9
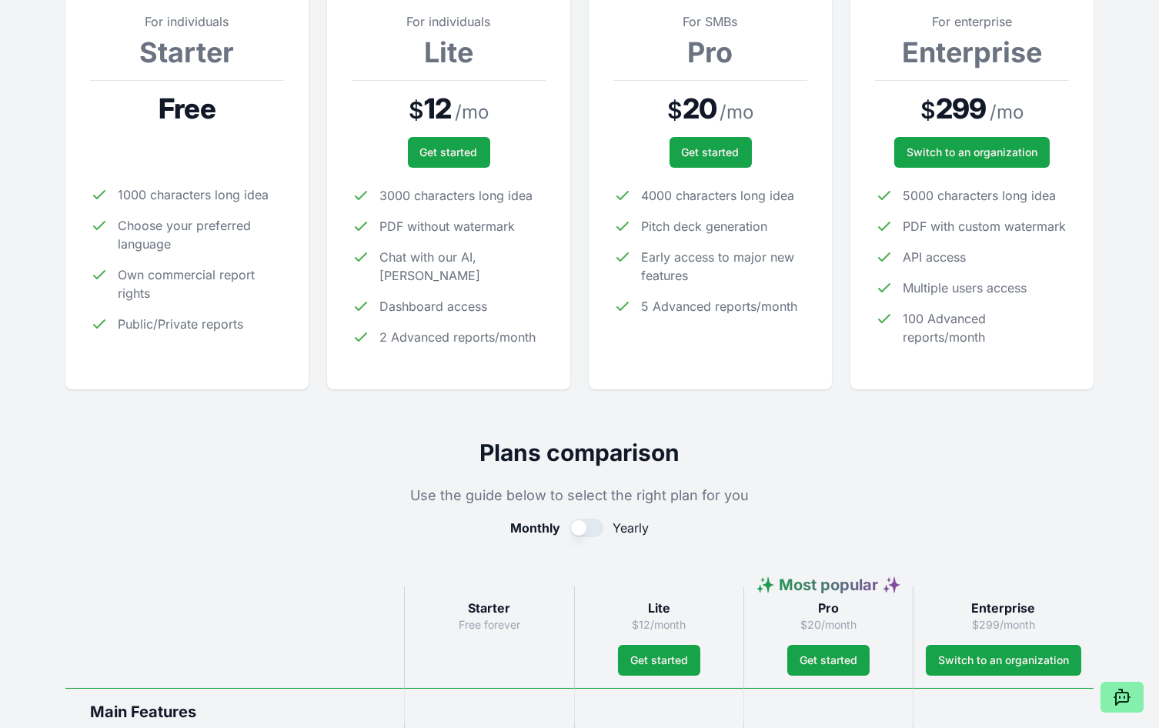
scroll to position [230, 0]
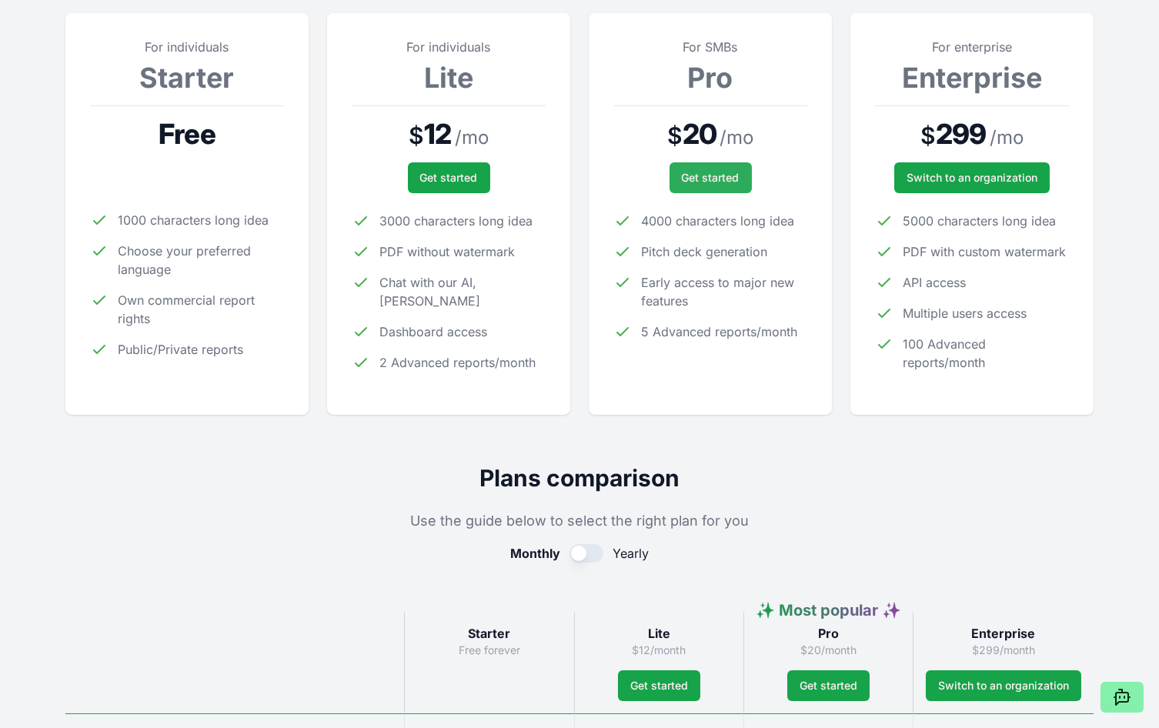
click at [700, 180] on span "Get started" at bounding box center [711, 177] width 58 height 15
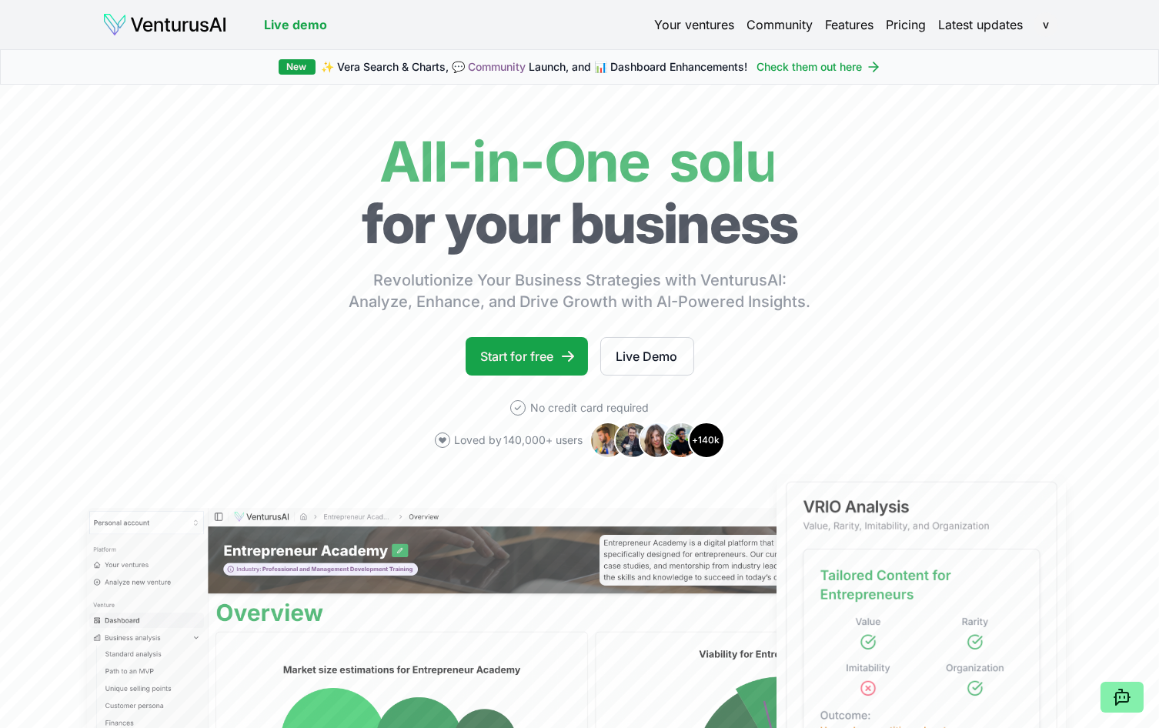
click at [920, 23] on link "Pricing" at bounding box center [906, 24] width 40 height 18
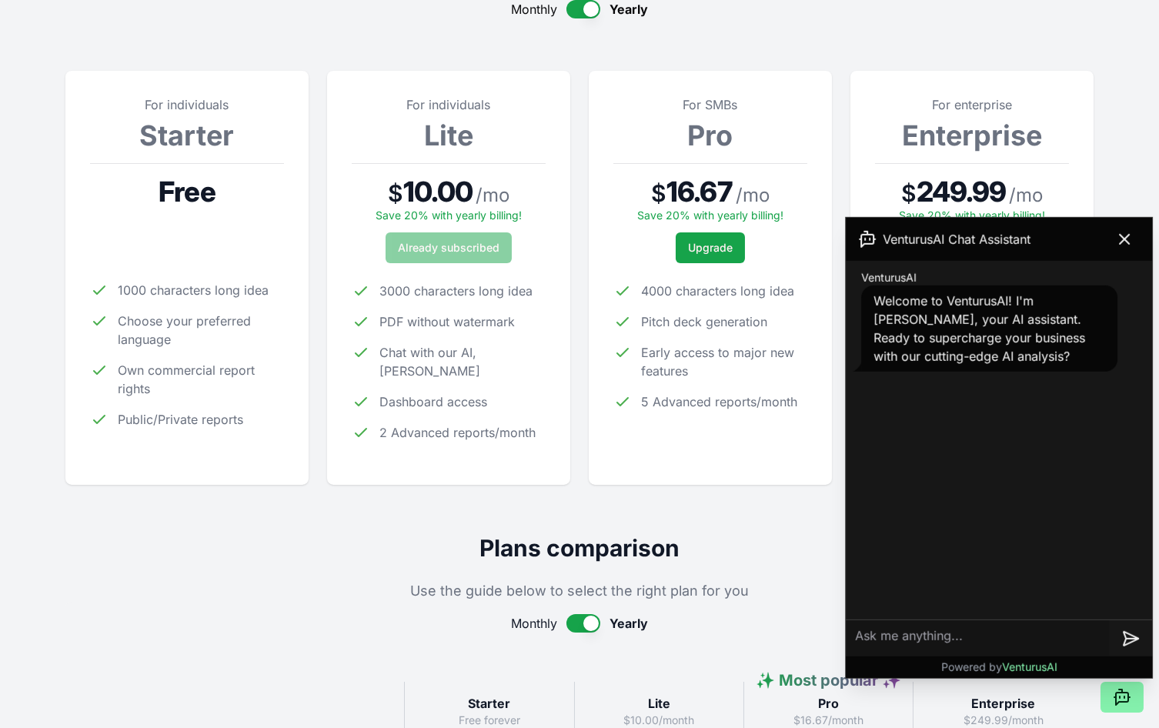
scroll to position [230, 0]
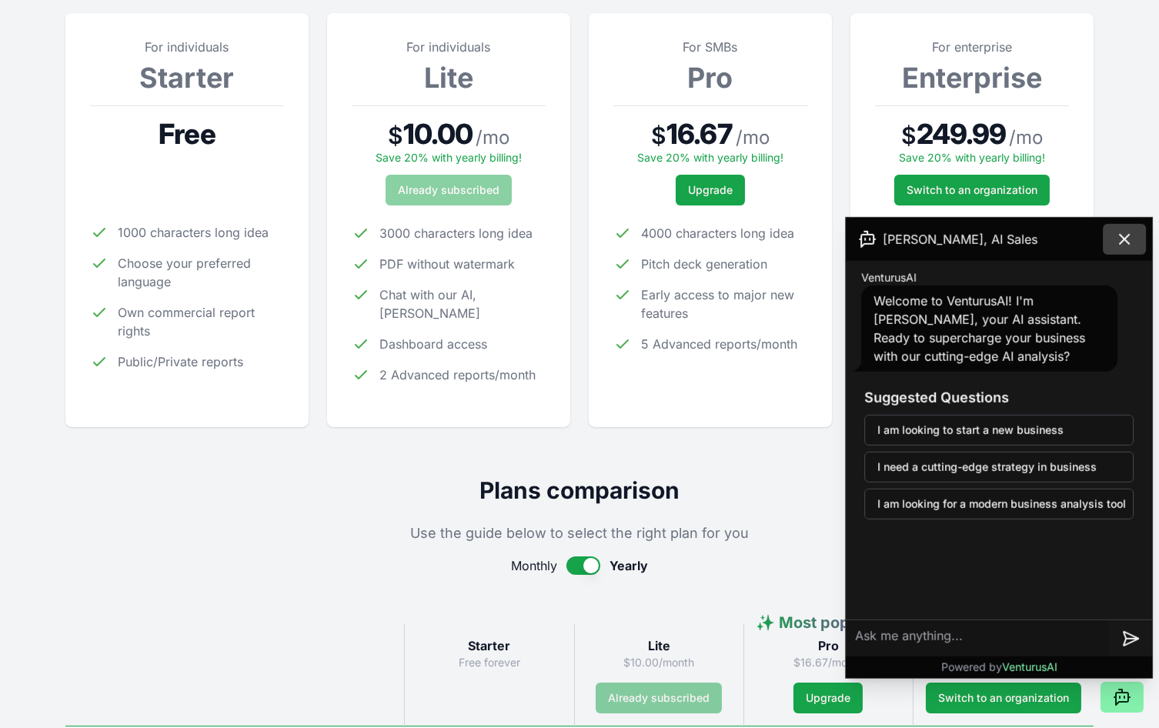
click at [1120, 243] on icon at bounding box center [1124, 239] width 9 height 9
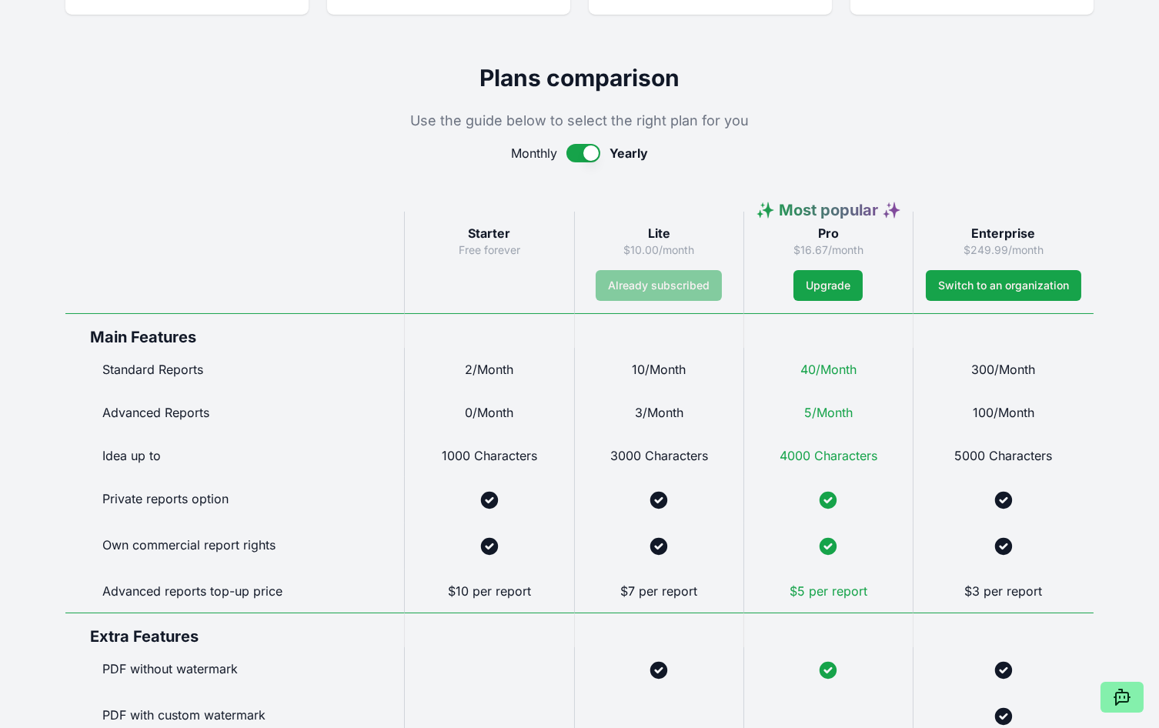
scroll to position [307, 0]
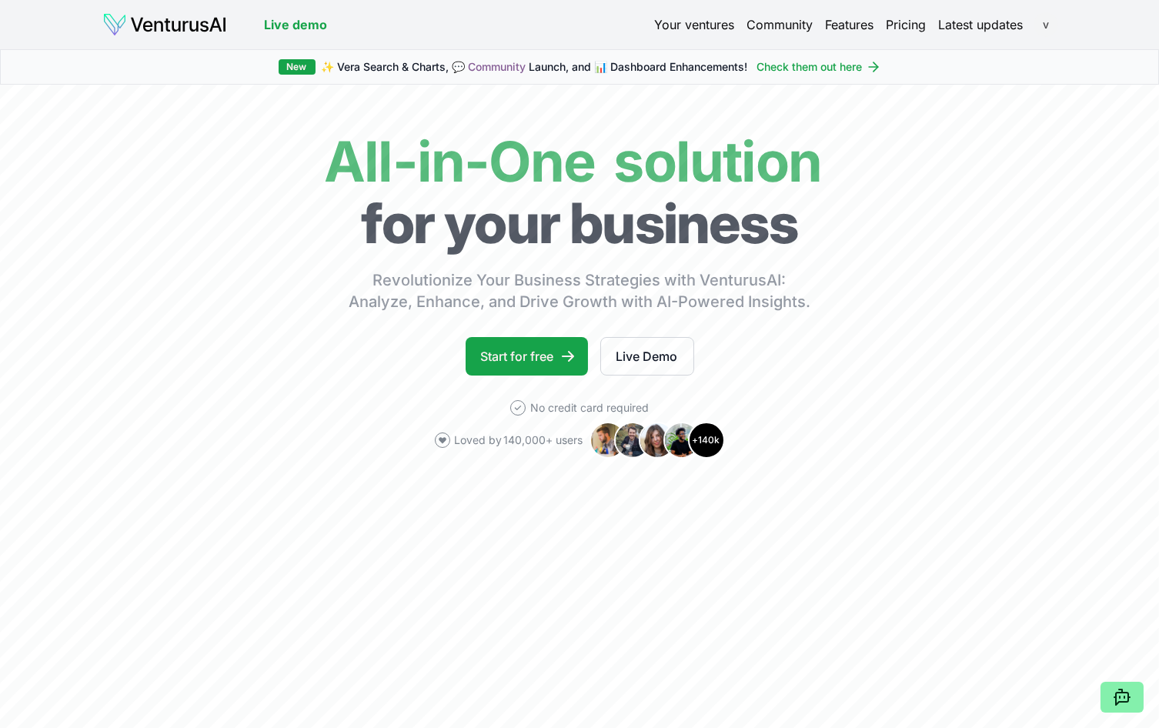
click at [1045, 22] on html "We value your privacy We use cookies to enhance your browsing experience, serve…" at bounding box center [579, 364] width 1159 height 728
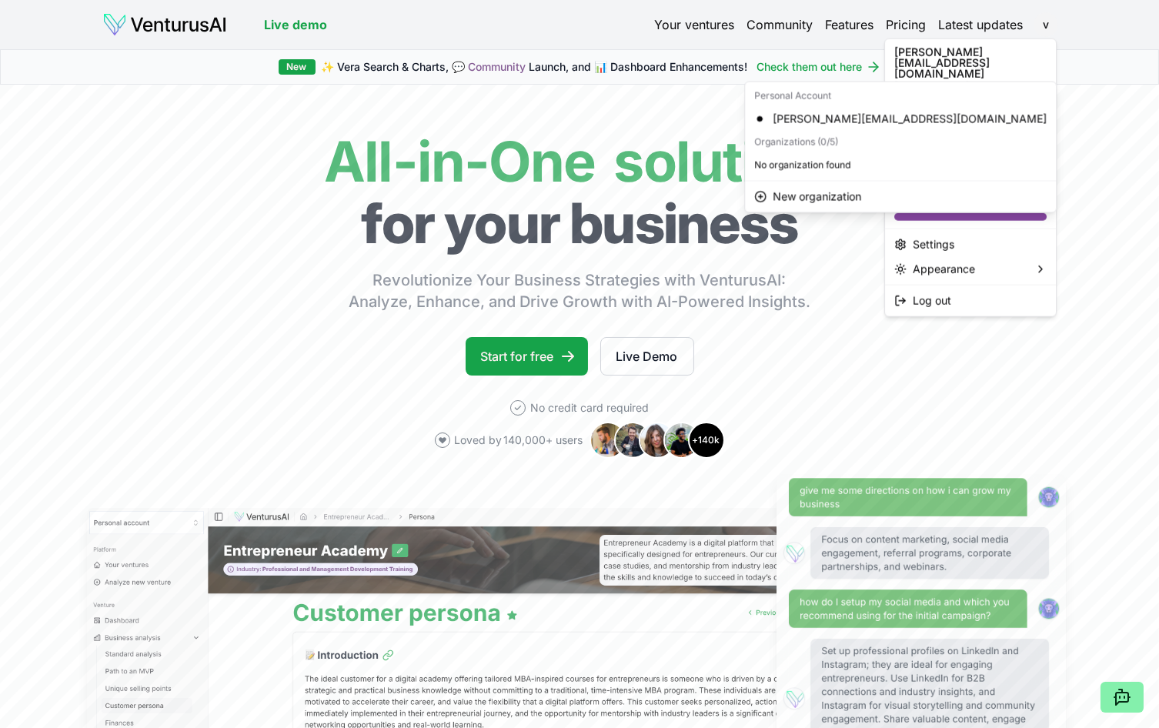
click at [1020, 122] on div "Personal account" at bounding box center [970, 134] width 165 height 25
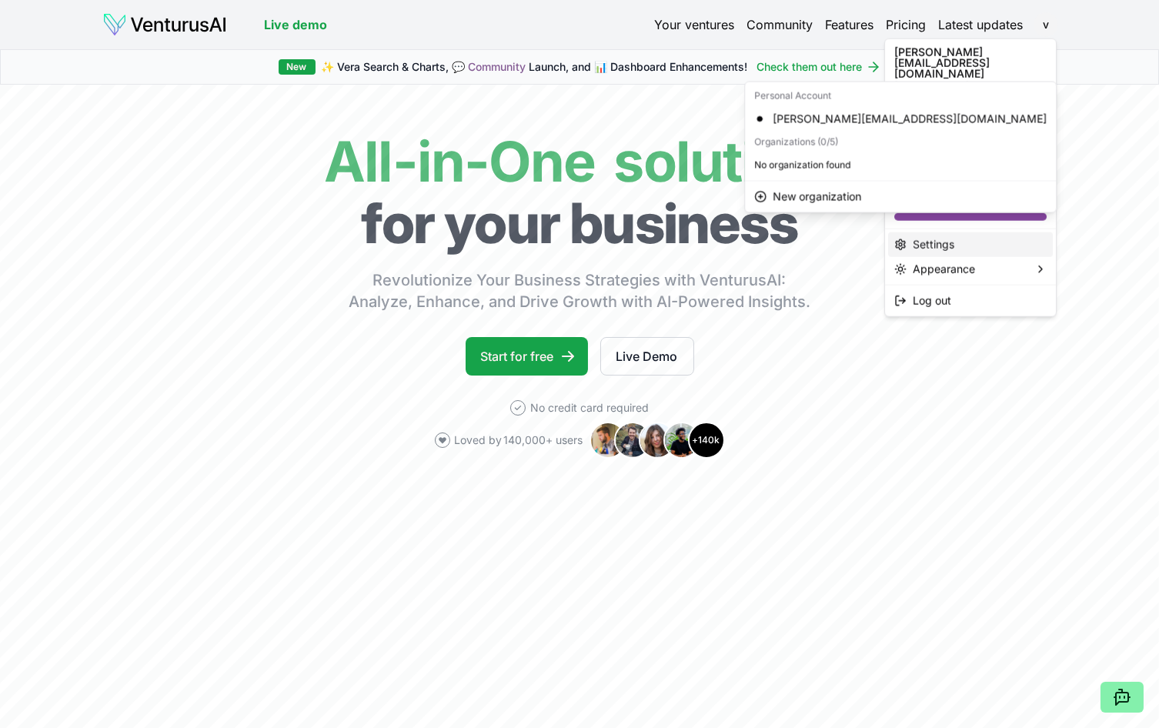
click at [915, 232] on div "Settings" at bounding box center [970, 244] width 165 height 25
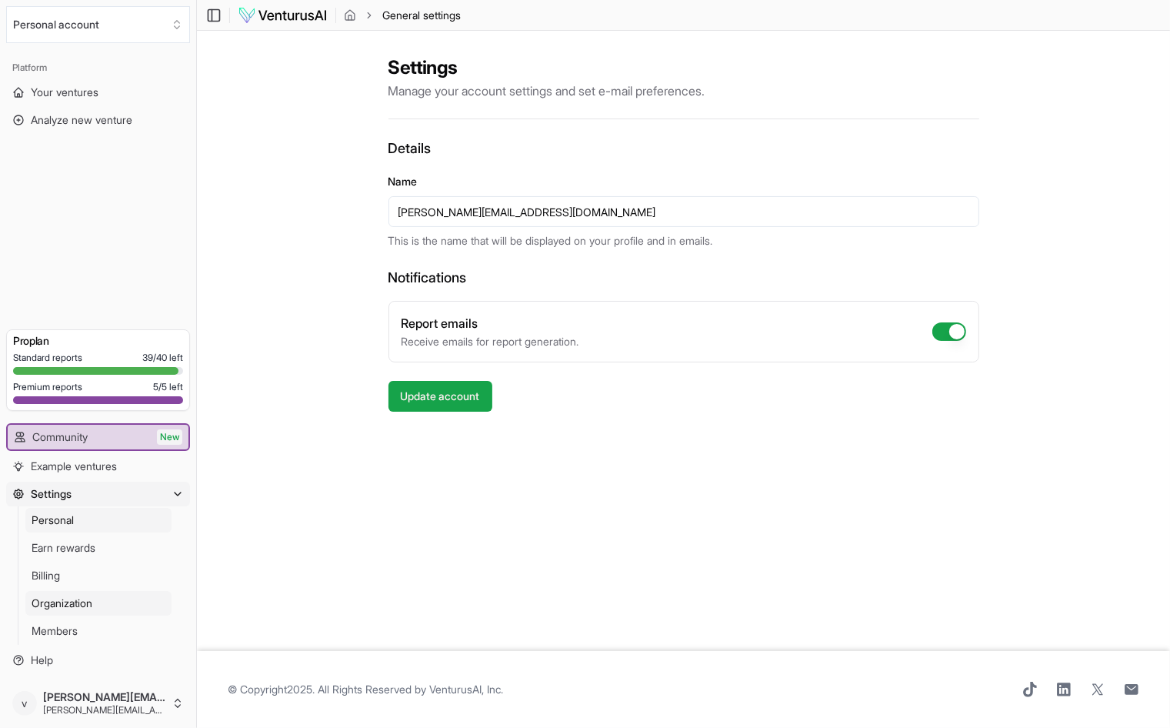
click at [69, 608] on span "Organization" at bounding box center [62, 603] width 61 height 15
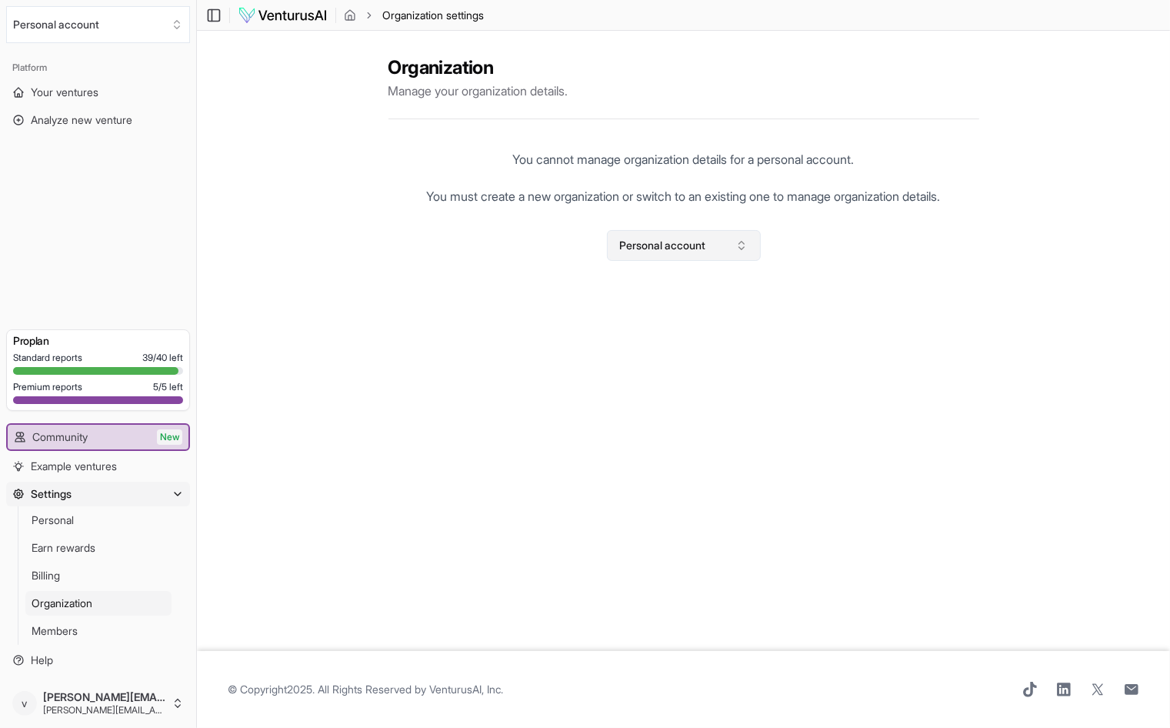
click at [744, 245] on icon "Select an organization" at bounding box center [742, 245] width 12 height 12
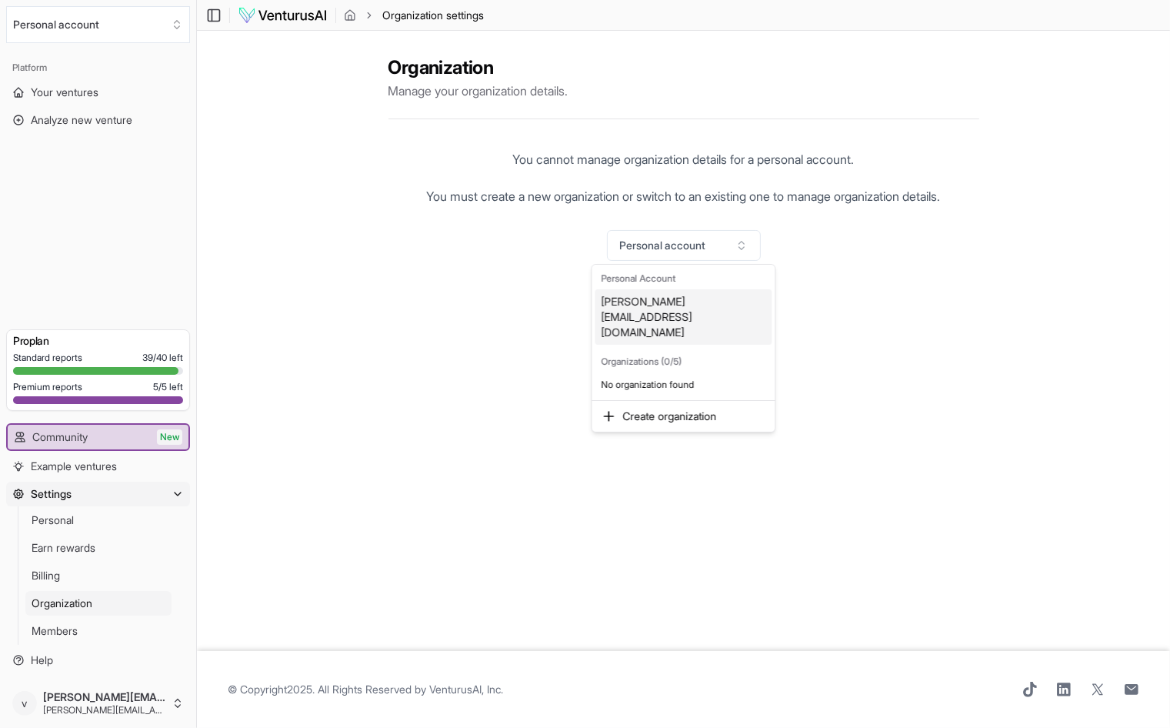
click at [647, 351] on div "Organizations (0/5)" at bounding box center [683, 362] width 177 height 22
click at [702, 404] on div "Create organization" at bounding box center [683, 416] width 177 height 25
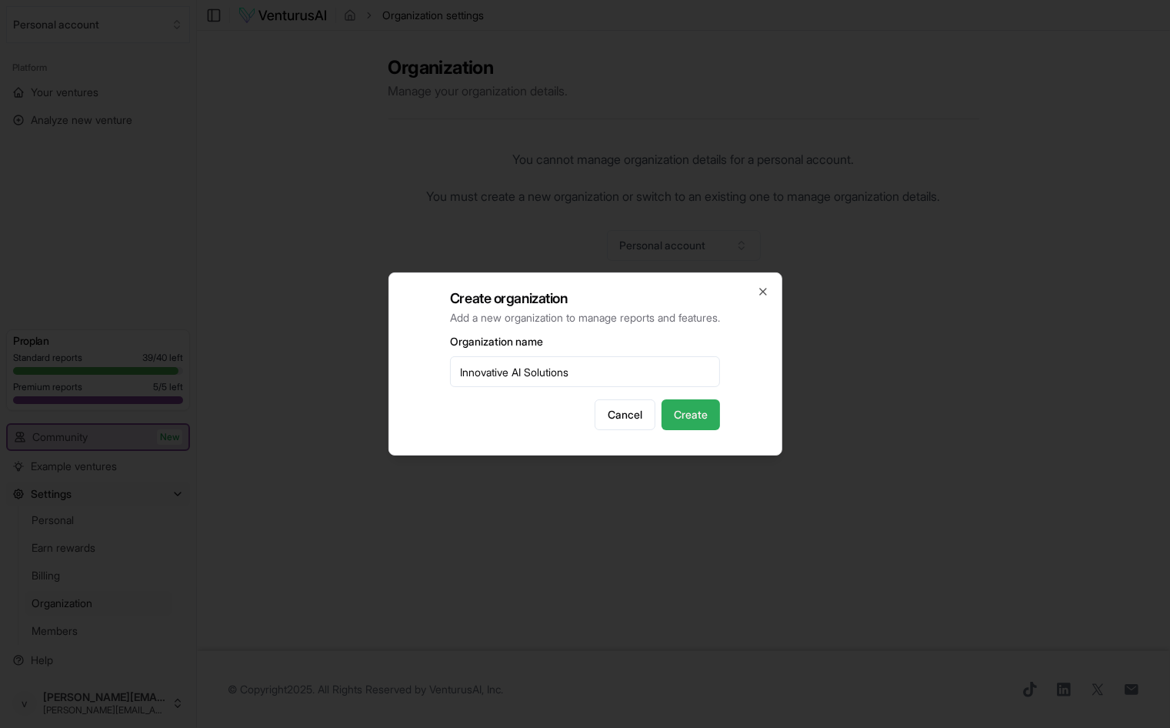
type input "Innovative AI Solutions"
click at [692, 416] on button "Create" at bounding box center [691, 414] width 58 height 31
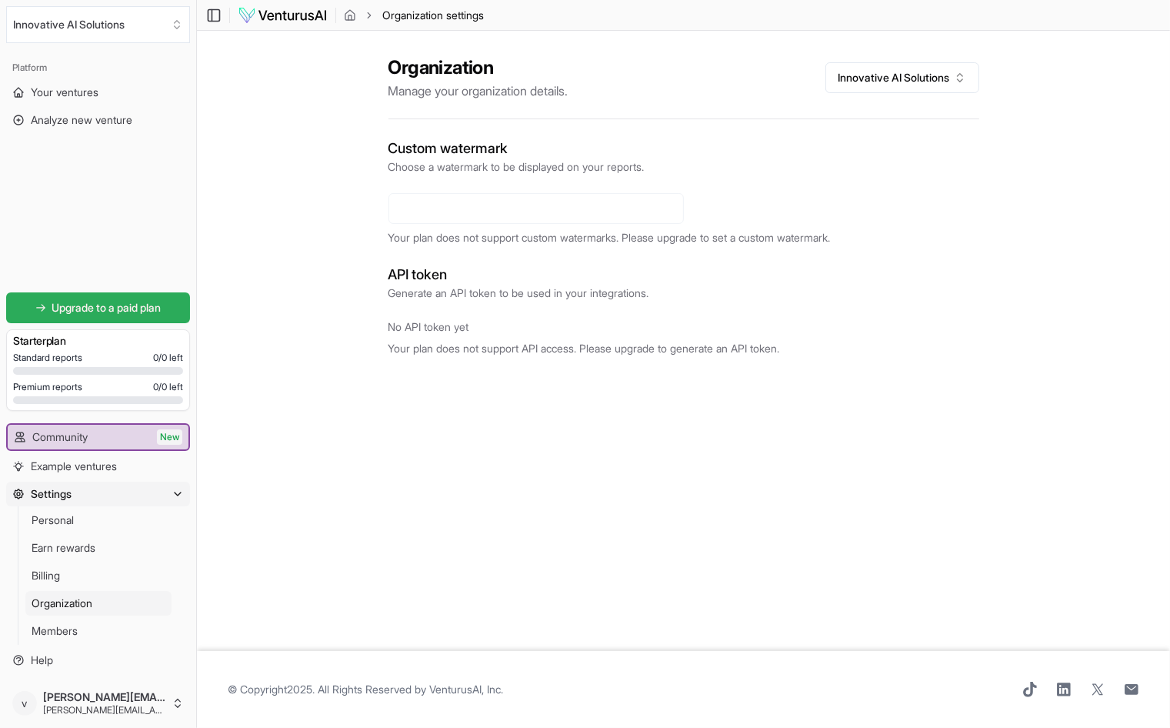
click at [137, 299] on link "Upgrade to a paid plan" at bounding box center [98, 307] width 184 height 31
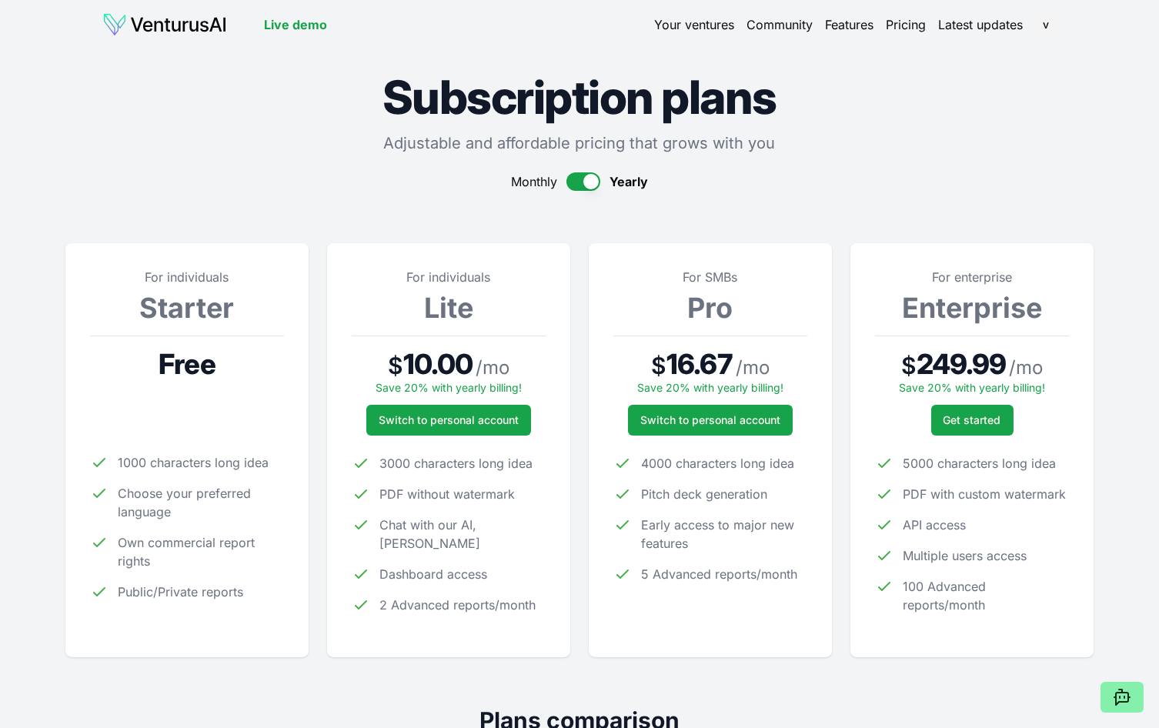
click at [569, 176] on button "button" at bounding box center [583, 181] width 34 height 18
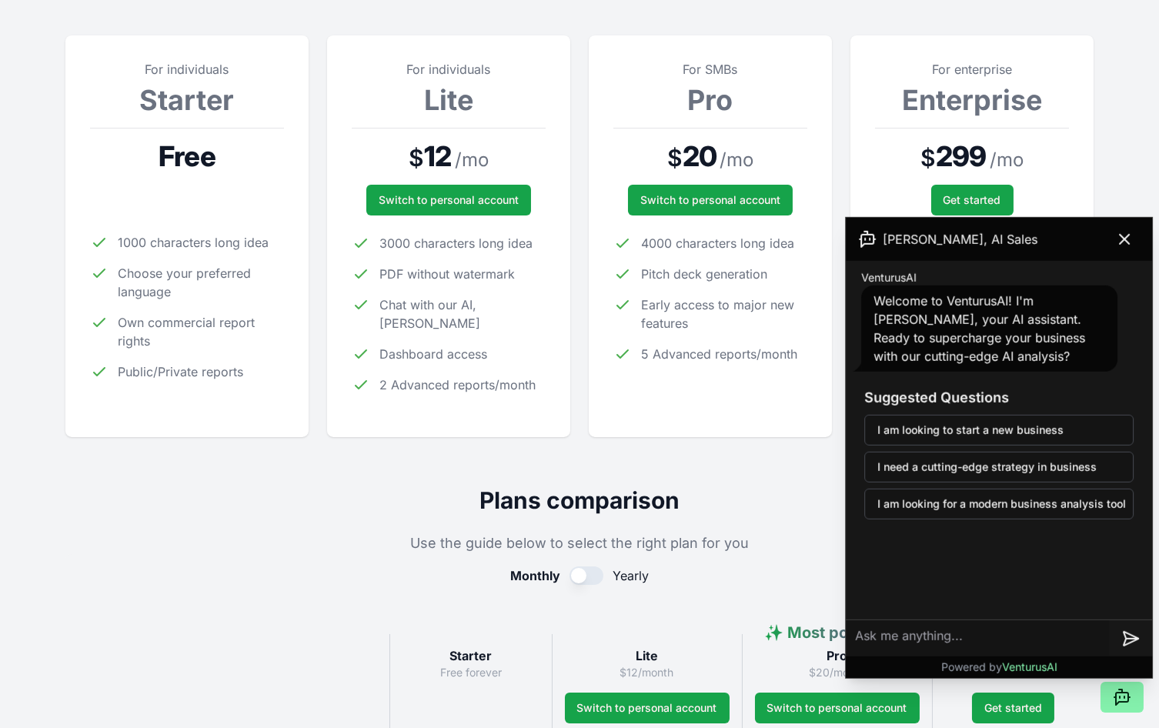
scroll to position [230, 0]
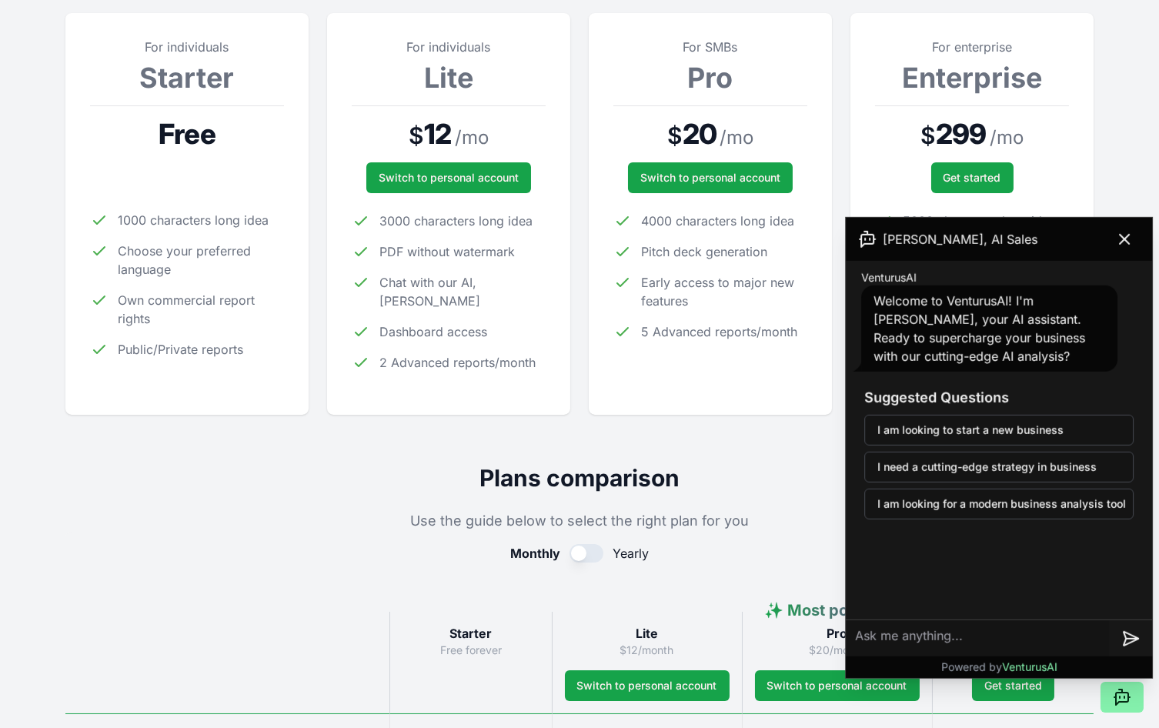
click at [1121, 232] on icon at bounding box center [1124, 239] width 18 height 18
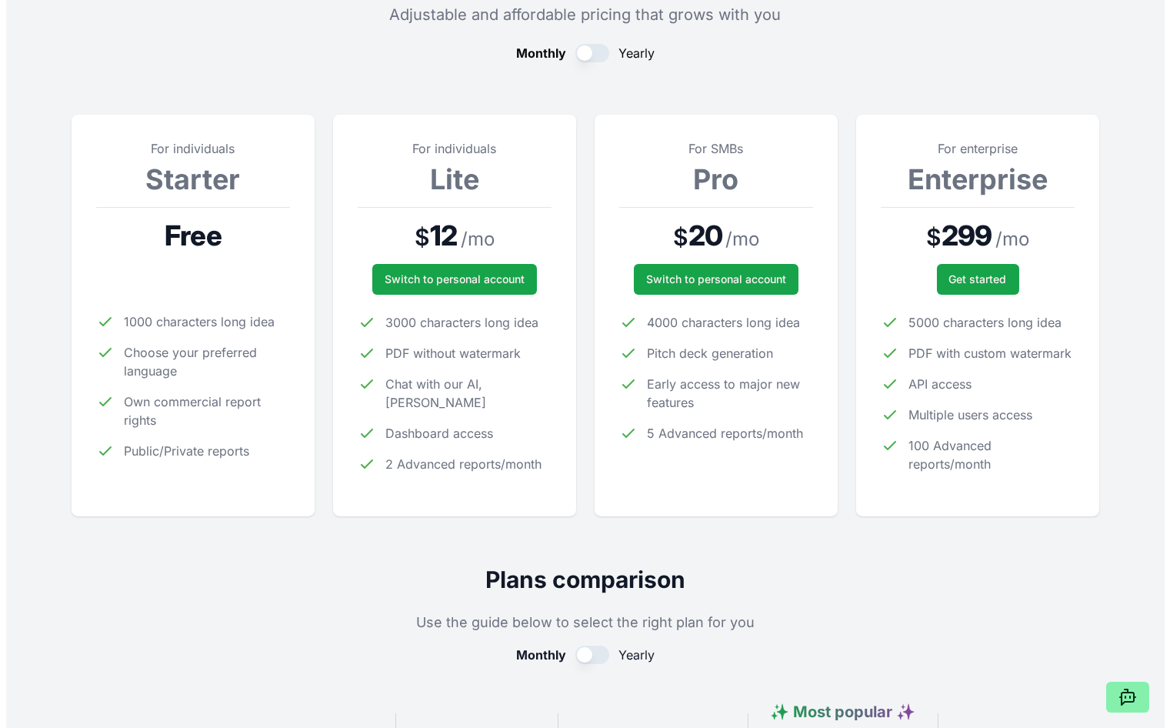
scroll to position [0, 0]
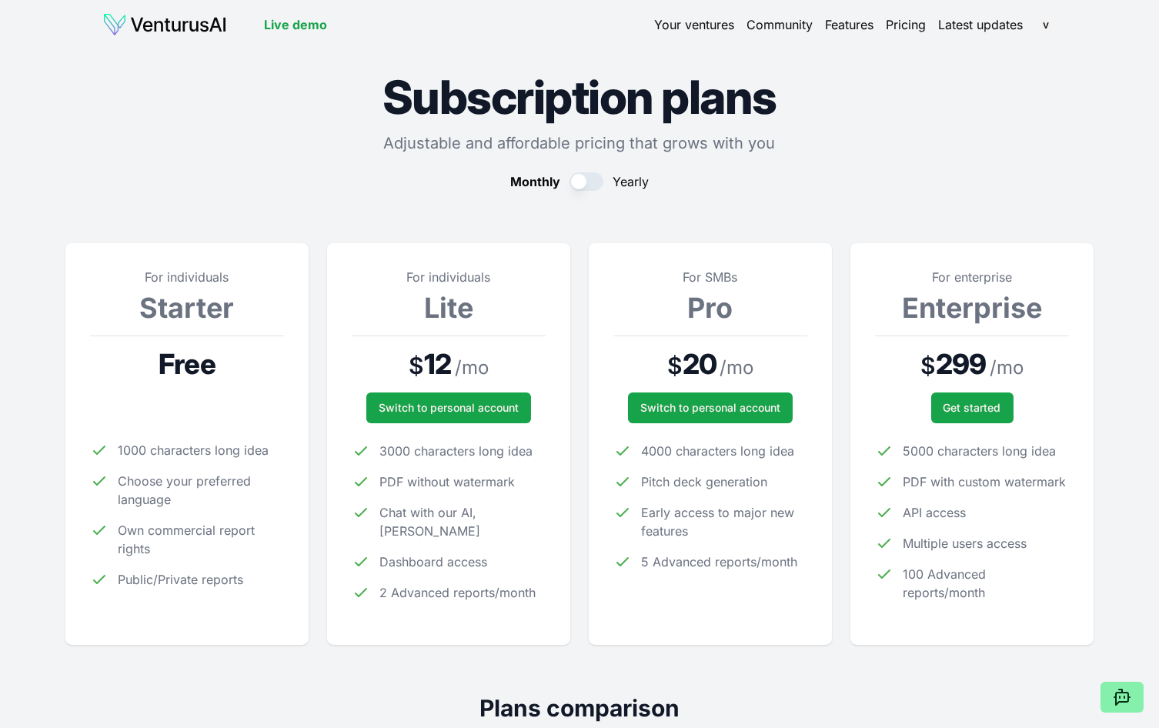
click at [165, 32] on img at bounding box center [164, 24] width 125 height 25
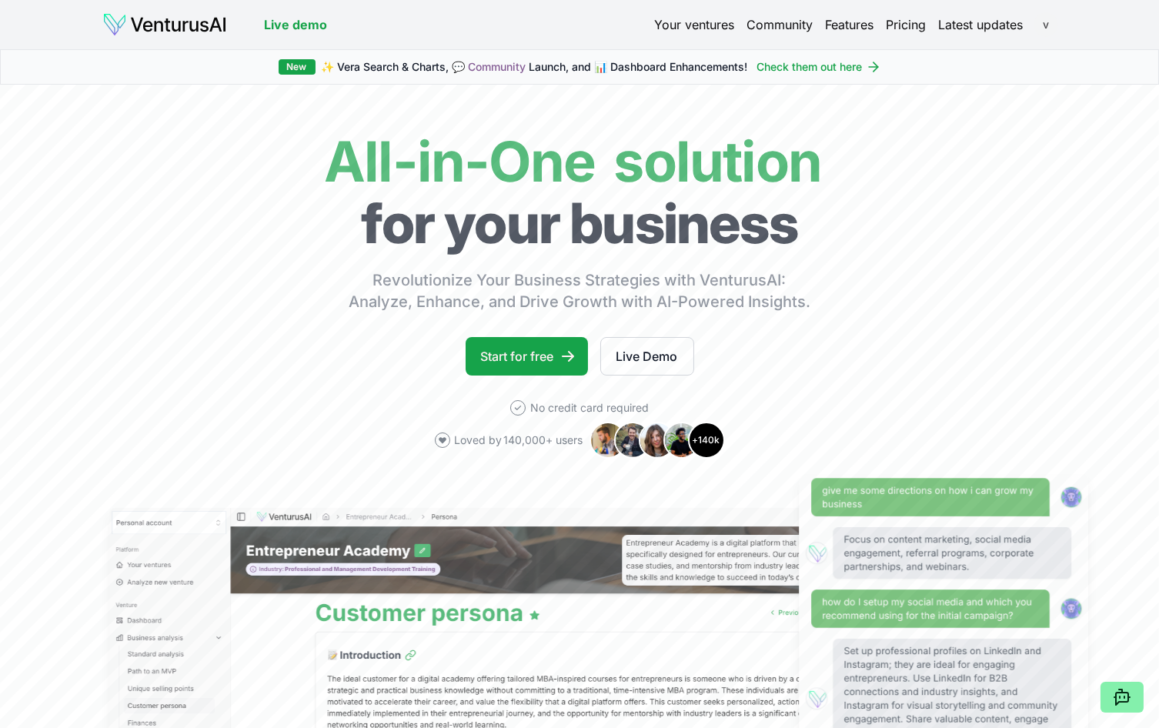
click at [1046, 29] on html "We value your privacy We use cookies to enhance your browsing experience, serve…" at bounding box center [579, 364] width 1159 height 728
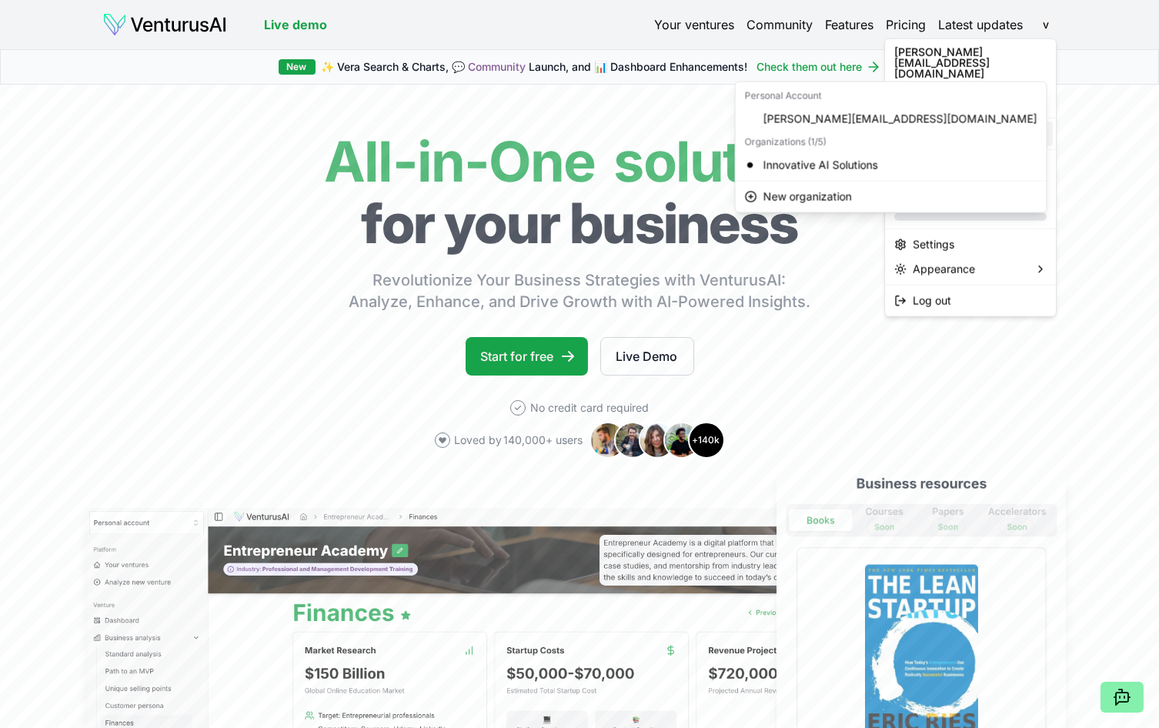
click at [973, 126] on span "Innovative AI Solutions" at bounding box center [951, 133] width 115 height 15
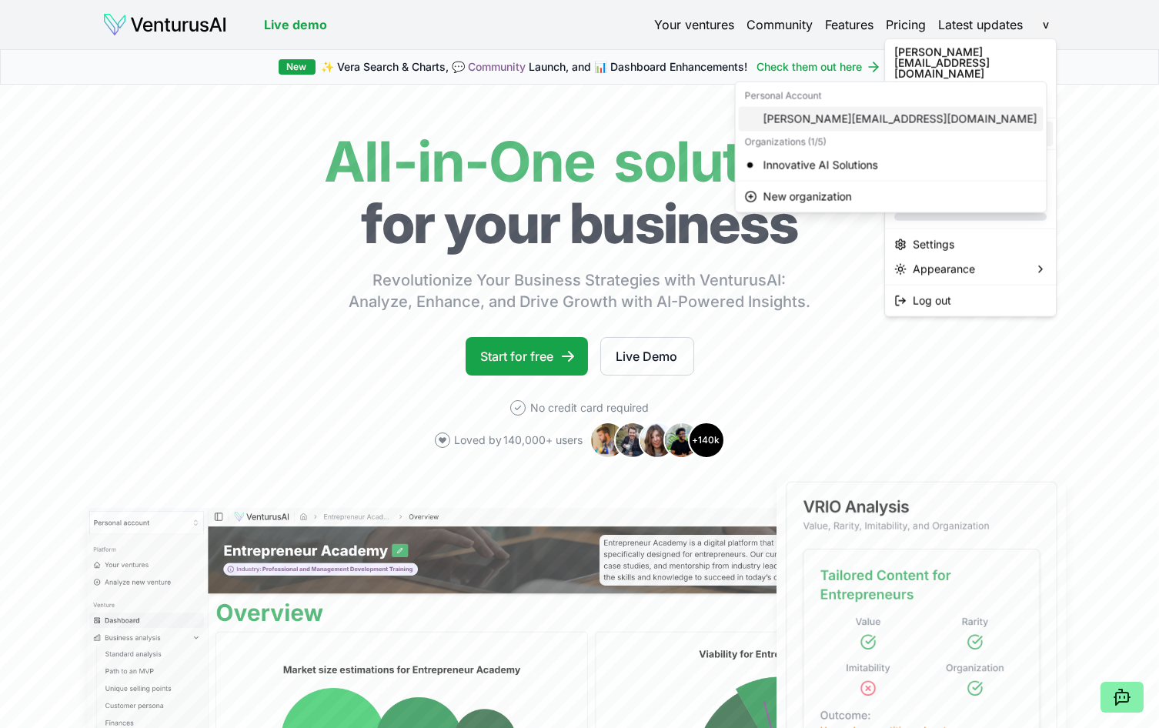
click at [797, 115] on div "[PERSON_NAME][EMAIL_ADDRESS][DOMAIN_NAME]" at bounding box center [891, 118] width 305 height 25
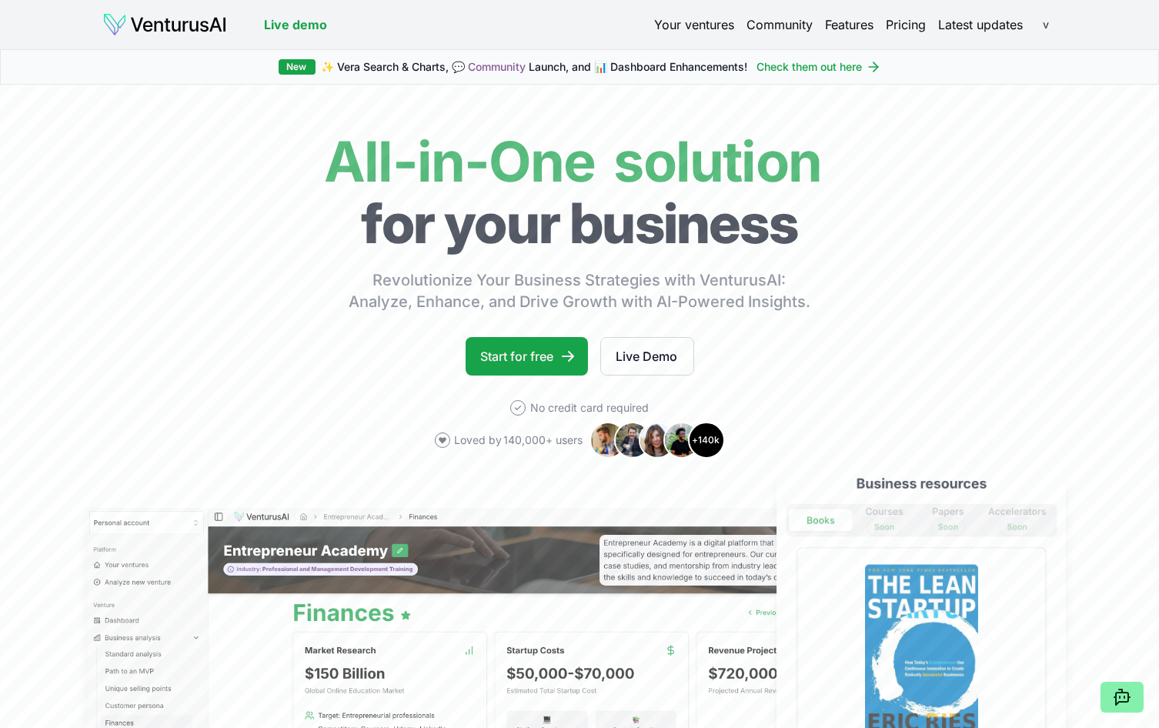
click at [1049, 24] on html "We value your privacy We use cookies to enhance your browsing experience, serve…" at bounding box center [579, 364] width 1159 height 728
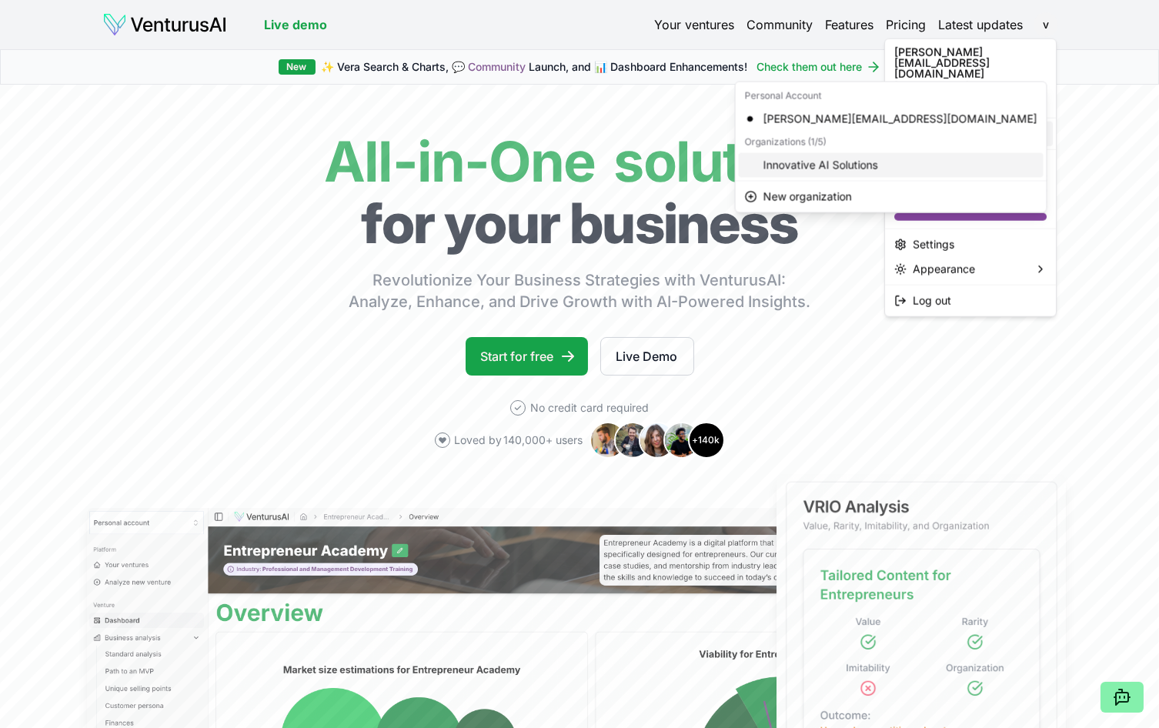
click at [819, 163] on div "Innovative AI Solutions" at bounding box center [891, 164] width 305 height 25
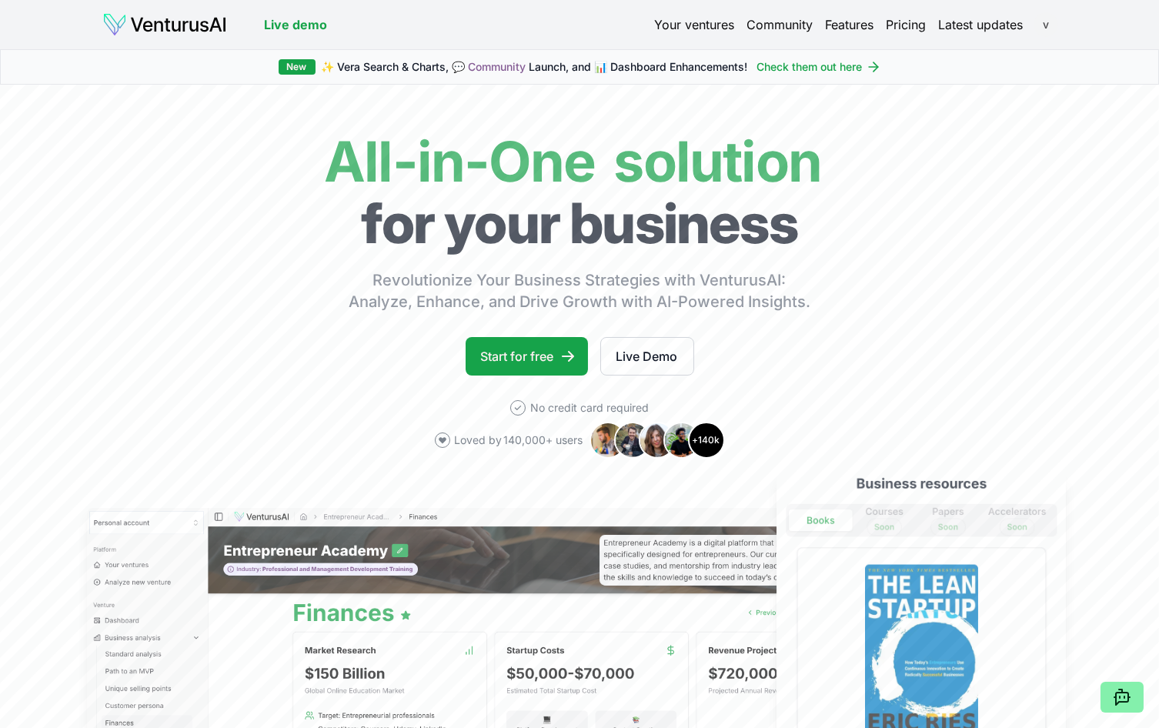
click at [1043, 30] on html "We value your privacy We use cookies to enhance your browsing experience, serve…" at bounding box center [579, 364] width 1159 height 728
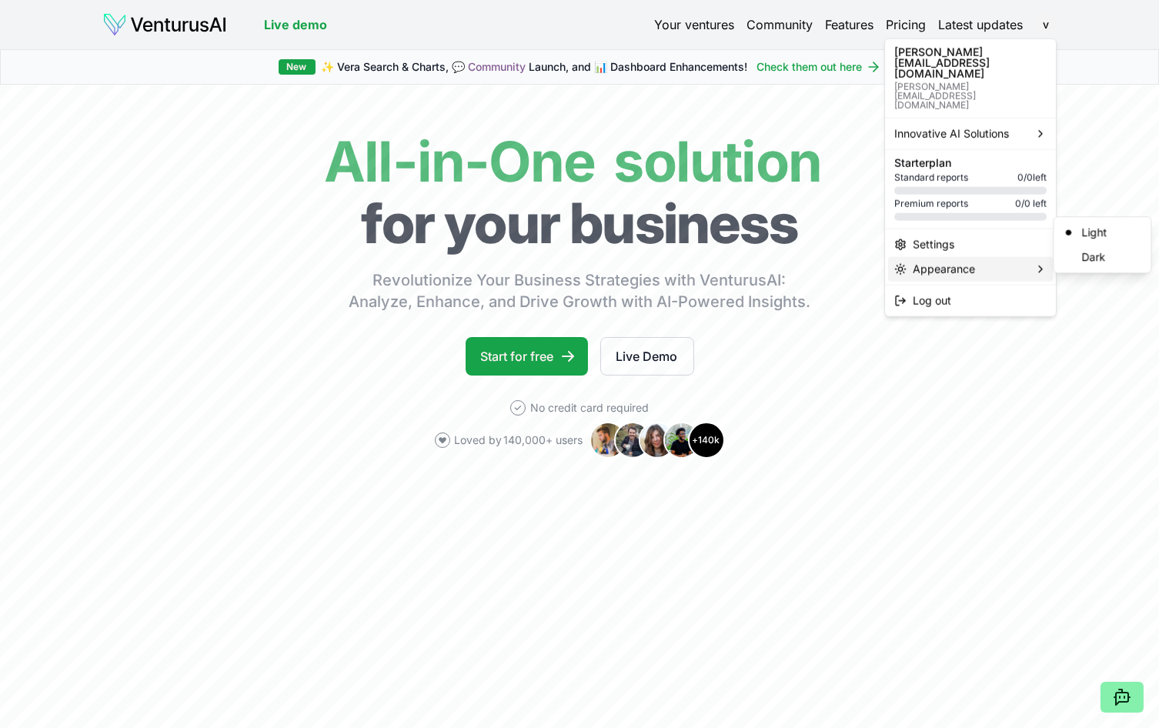
click at [976, 257] on div "Appearance" at bounding box center [970, 269] width 165 height 25
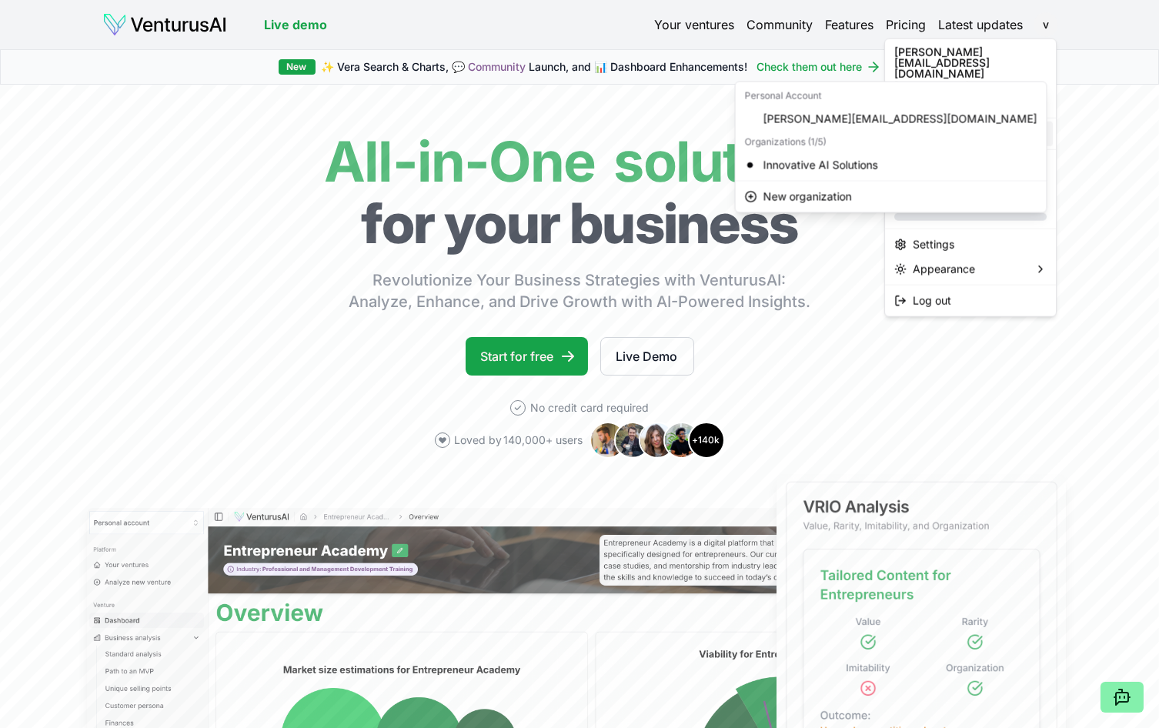
click at [966, 126] on span "Innovative AI Solutions" at bounding box center [951, 133] width 115 height 15
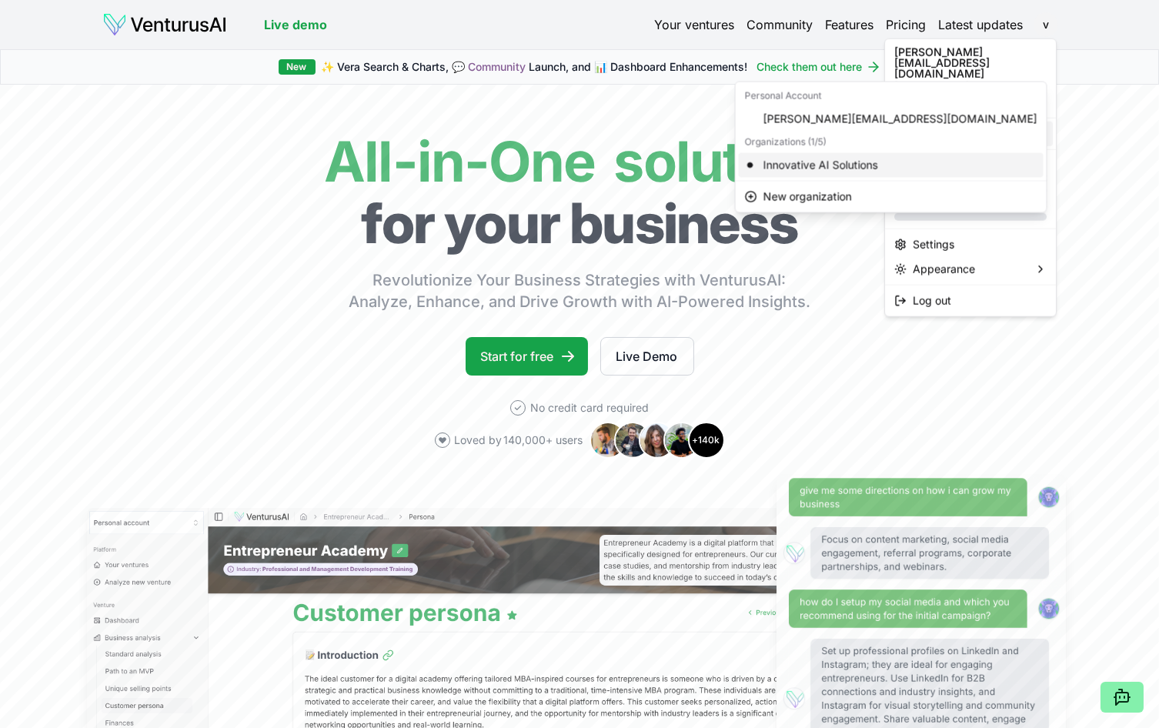
click at [808, 158] on div "Innovative AI Solutions" at bounding box center [891, 164] width 305 height 25
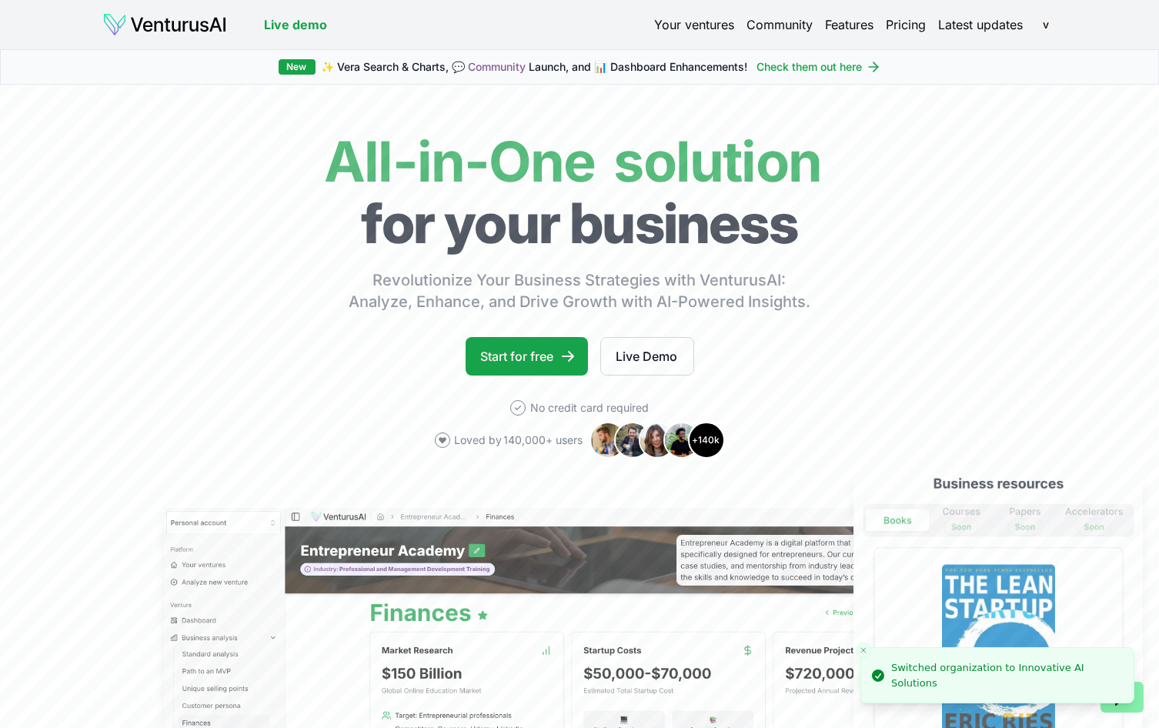
click at [686, 20] on link "Your ventures" at bounding box center [694, 24] width 80 height 18
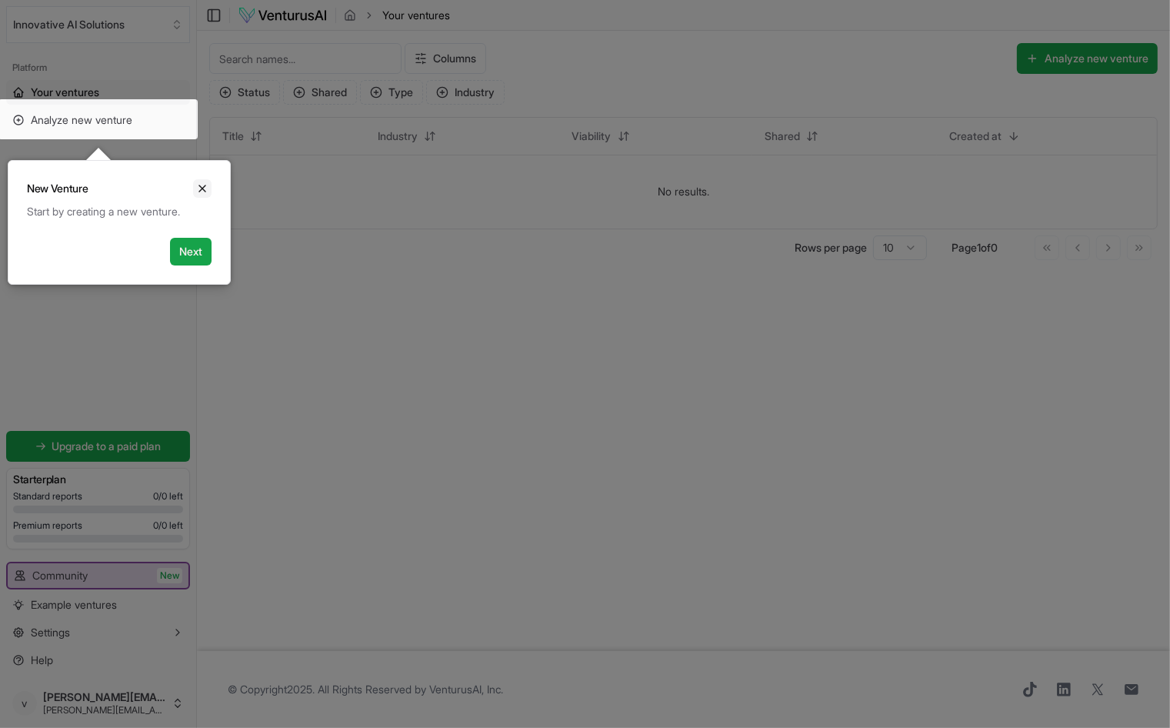
click at [202, 189] on icon "Close" at bounding box center [202, 188] width 6 height 6
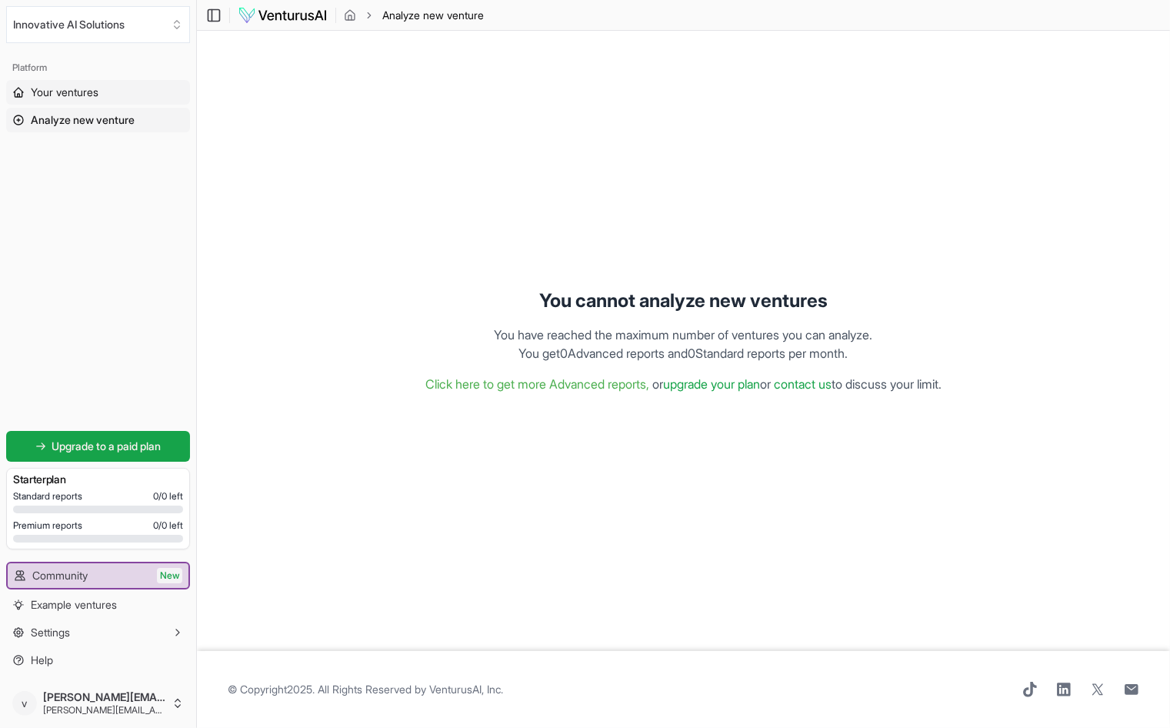
click at [67, 89] on span "Your ventures" at bounding box center [65, 92] width 68 height 15
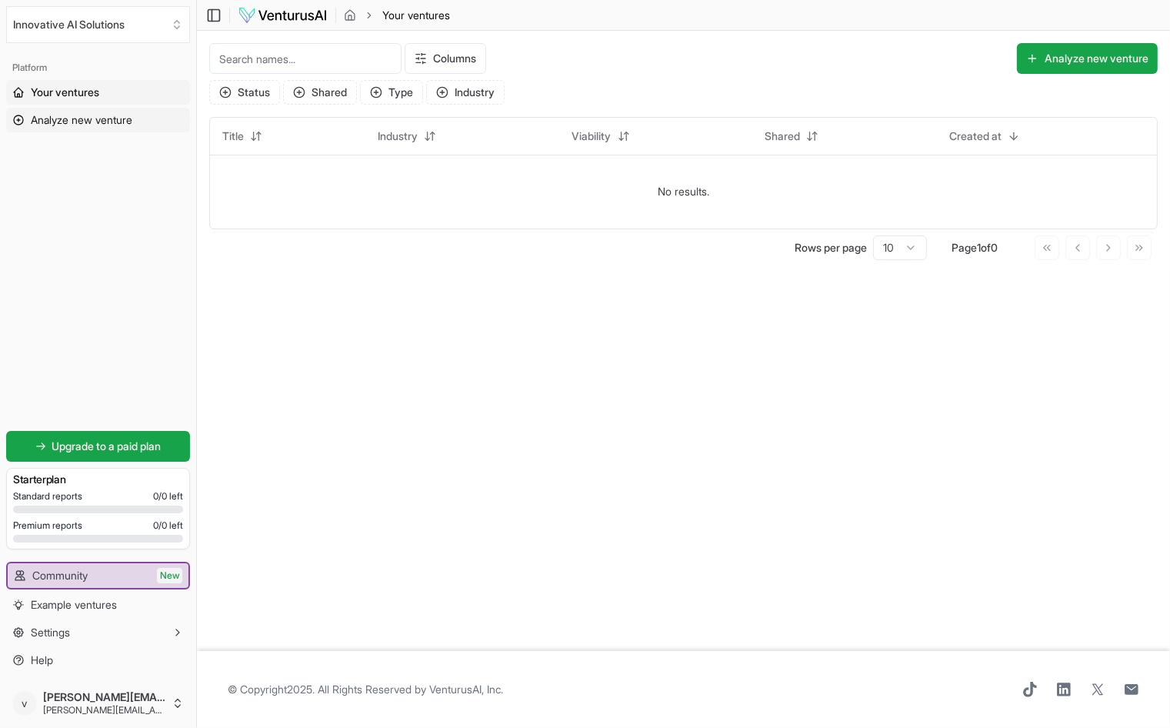
click at [92, 116] on span "Analyze new venture" at bounding box center [82, 119] width 102 height 15
